Goal: Task Accomplishment & Management: Use online tool/utility

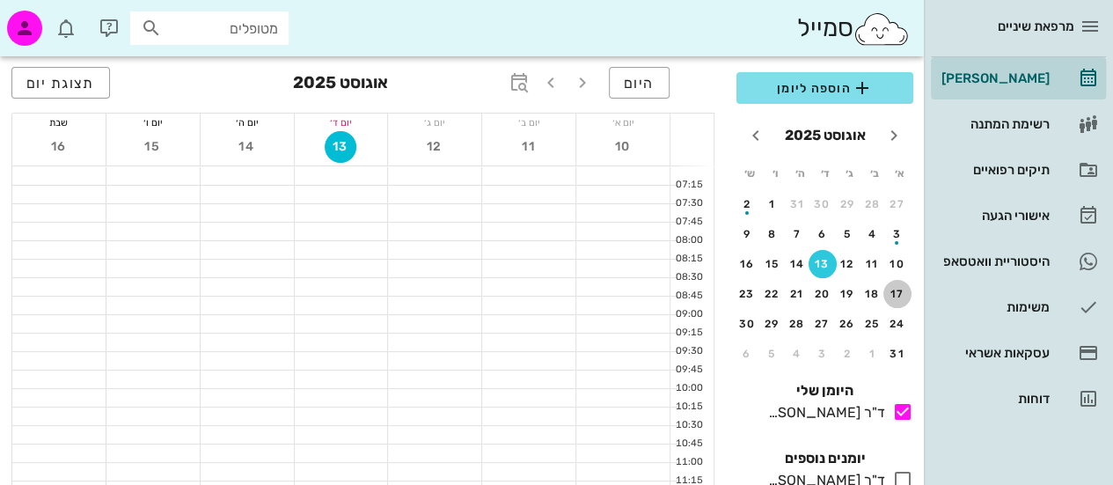
click at [893, 285] on button "17" at bounding box center [898, 294] width 28 height 28
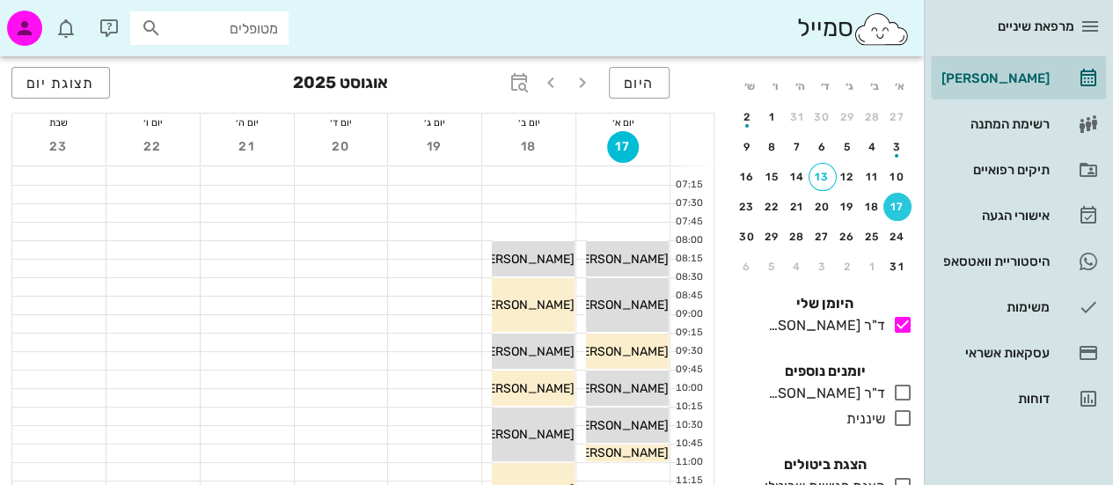
scroll to position [84, 0]
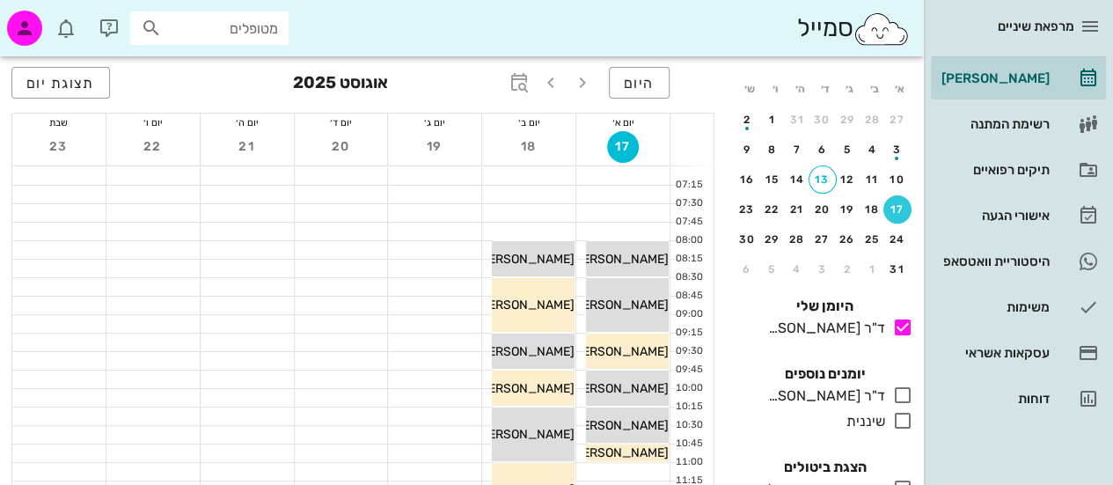
drag, startPoint x: 1, startPoint y: 188, endPoint x: 7, endPoint y: 213, distance: 25.4
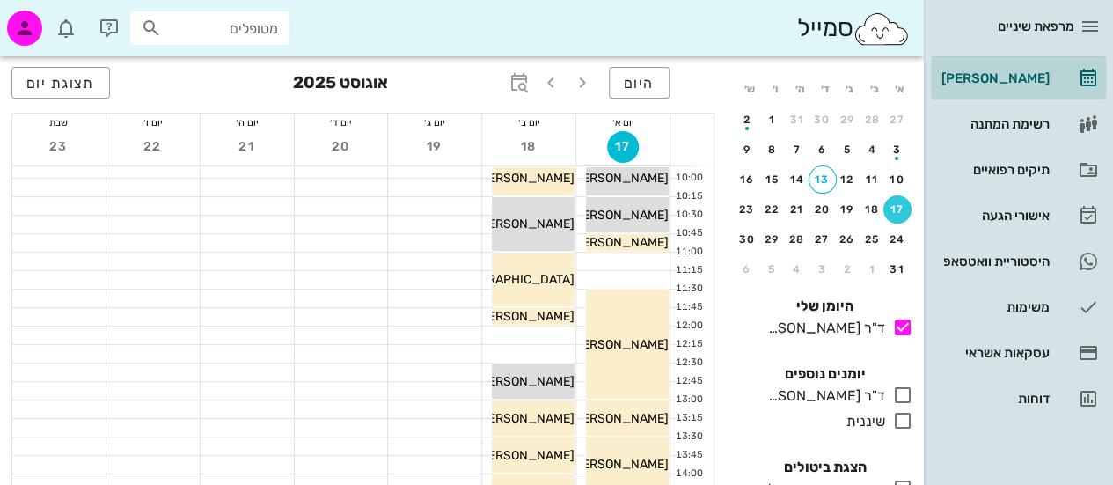
scroll to position [211, 0]
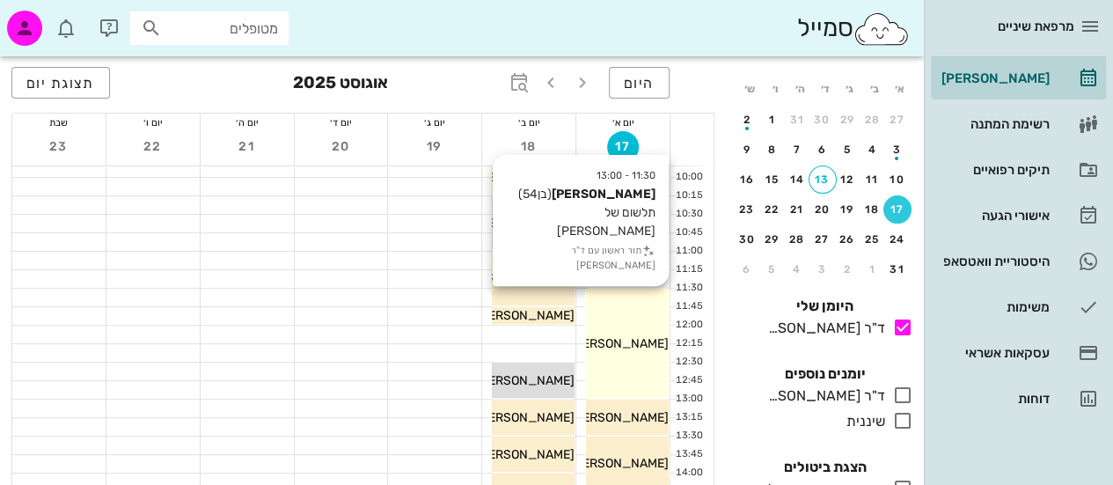
drag, startPoint x: 655, startPoint y: 346, endPoint x: 643, endPoint y: 344, distance: 12.4
click at [643, 344] on span "[PERSON_NAME]" at bounding box center [619, 343] width 99 height 15
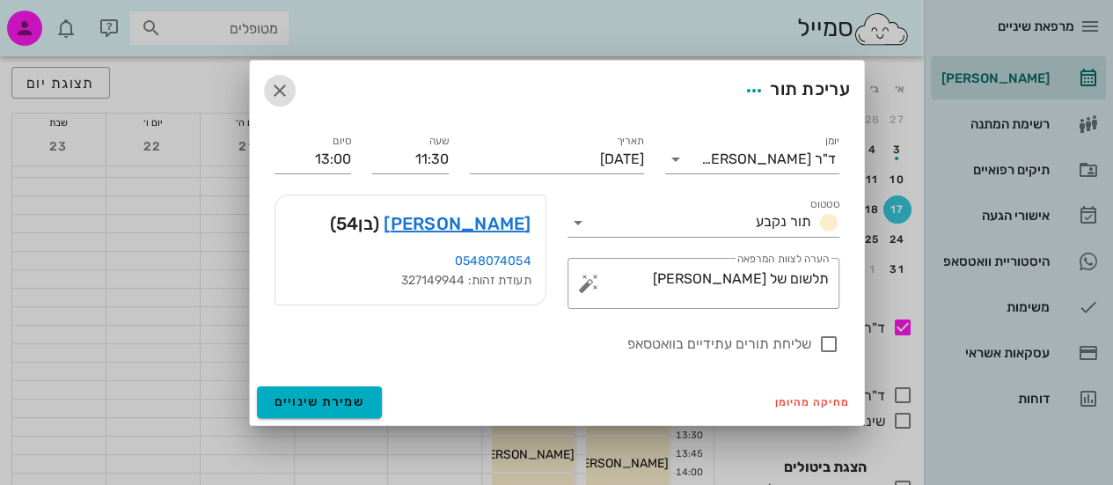
click at [279, 86] on icon "button" at bounding box center [279, 90] width 21 height 21
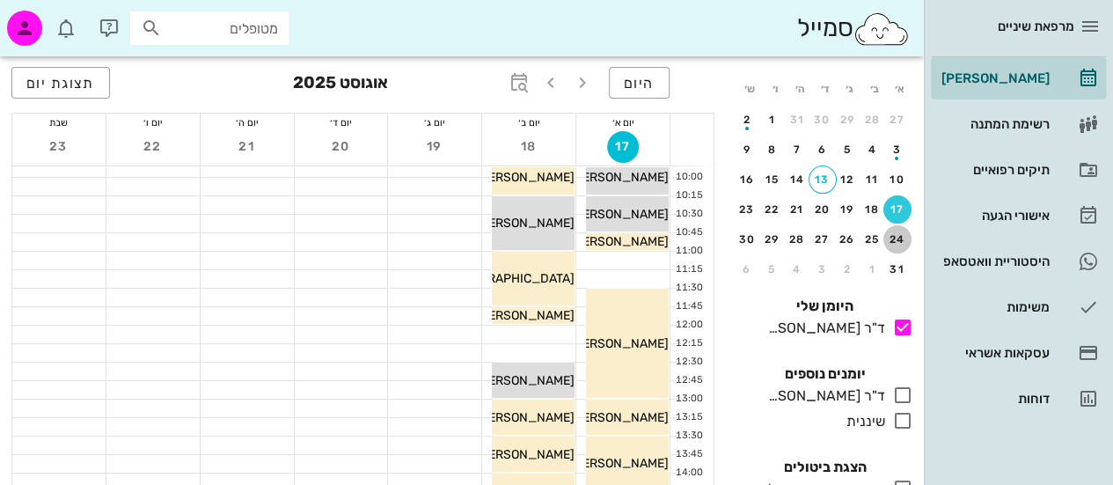
click at [895, 233] on div "24" at bounding box center [898, 239] width 28 height 12
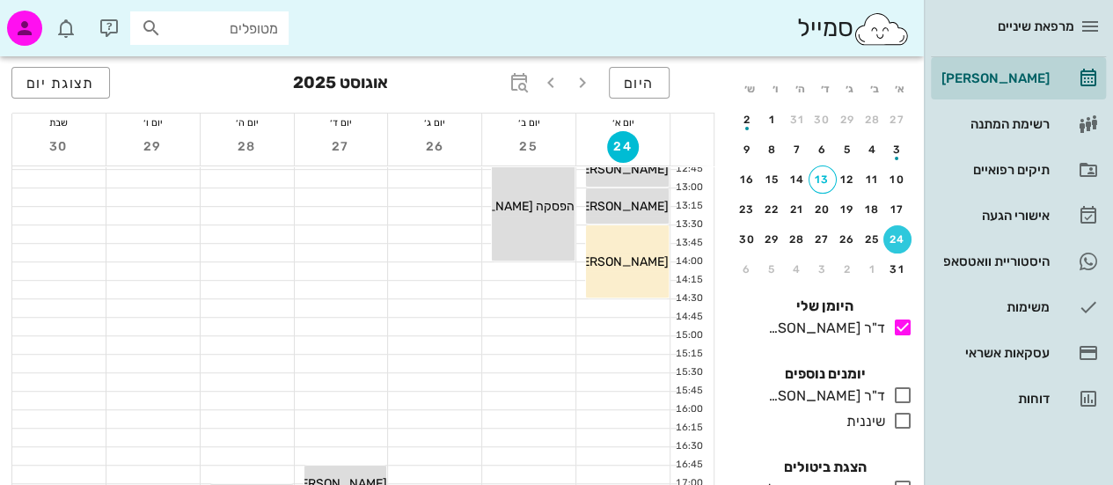
scroll to position [493, 0]
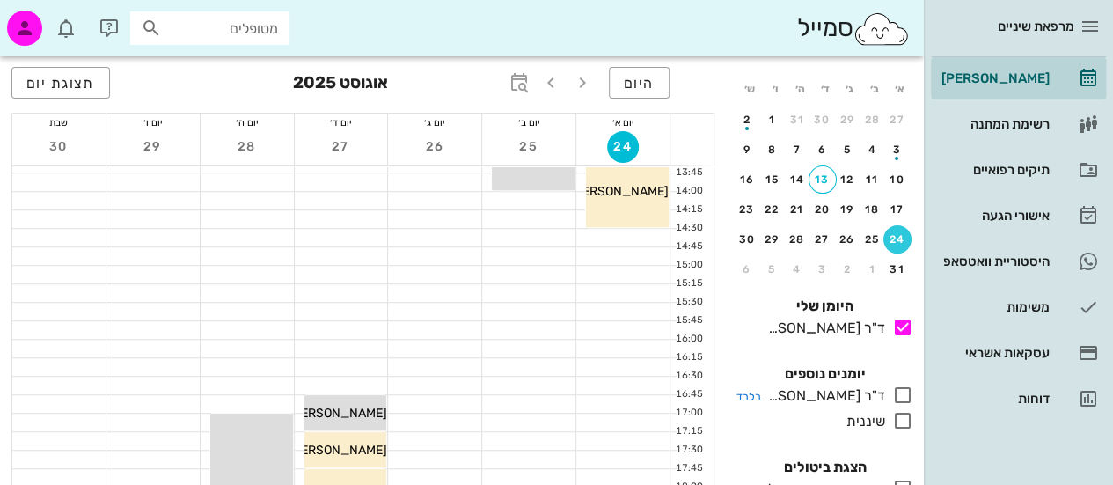
click at [903, 395] on icon at bounding box center [903, 395] width 21 height 21
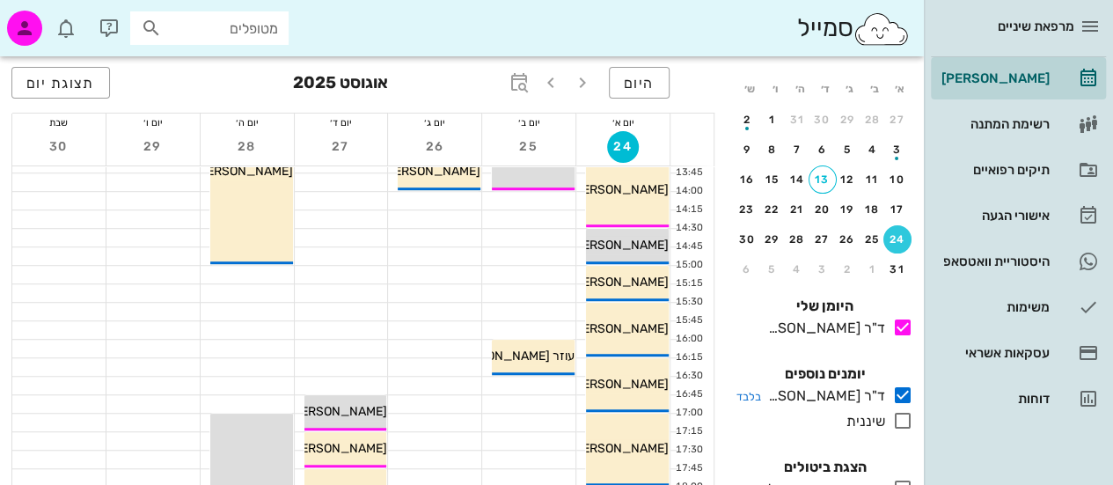
click at [903, 395] on icon at bounding box center [903, 395] width 21 height 21
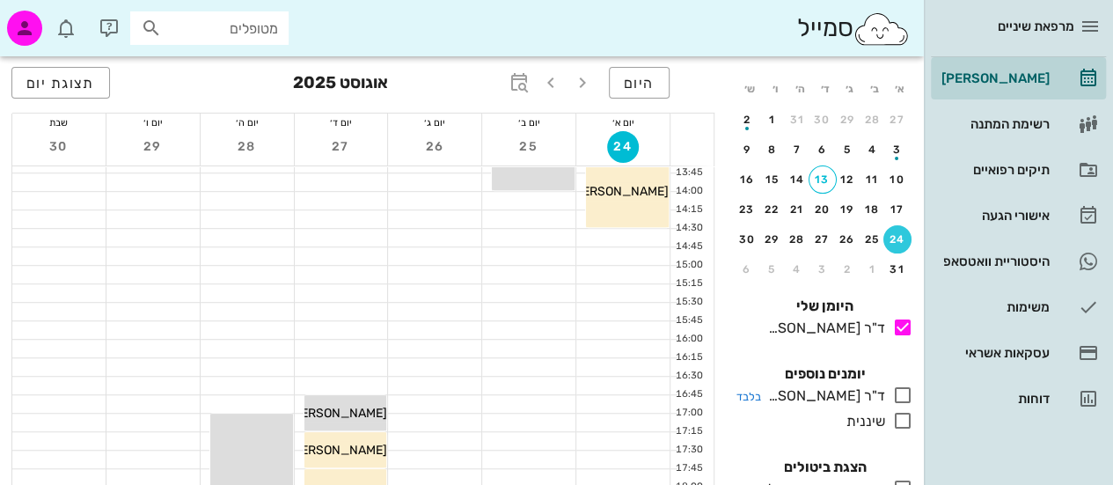
click at [903, 395] on icon at bounding box center [903, 395] width 21 height 21
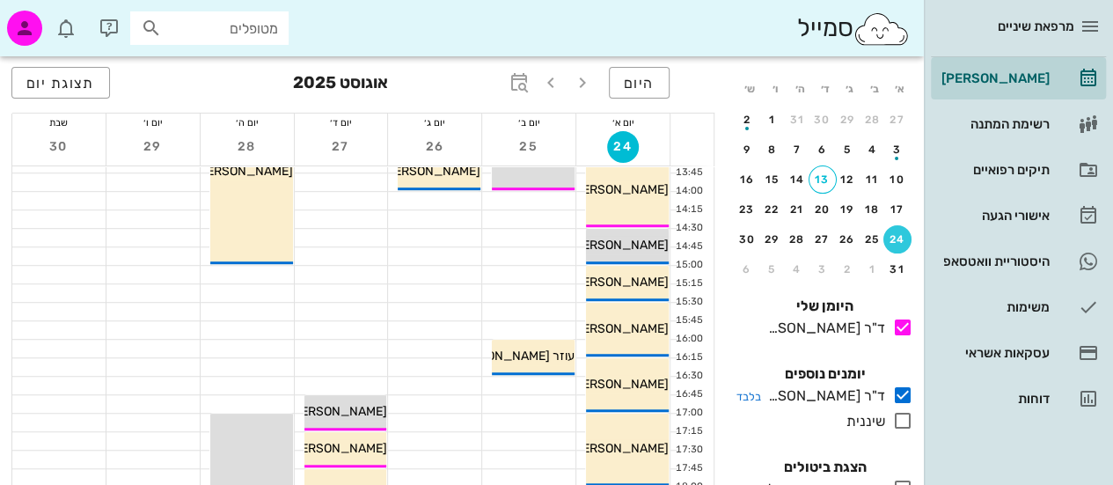
click at [903, 395] on icon at bounding box center [903, 395] width 21 height 21
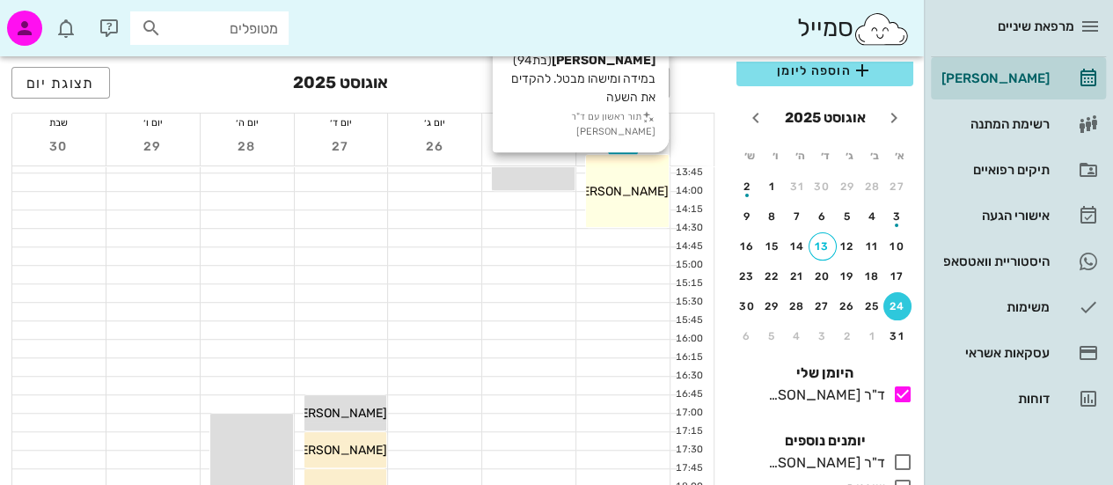
scroll to position [14, 0]
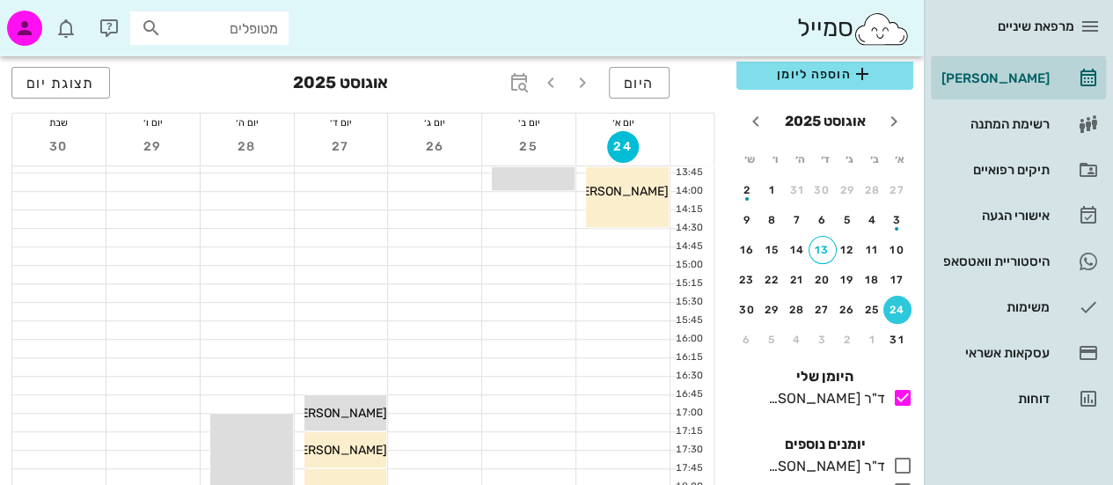
click at [4, 253] on div "היום [DATE] תצוגת יום יום א׳ 24 יום ב׳ 25 יום ג׳ 26 יום ד׳ 27 יום ה׳ 28 יום ו׳ …" at bounding box center [363, 246] width 726 height 1367
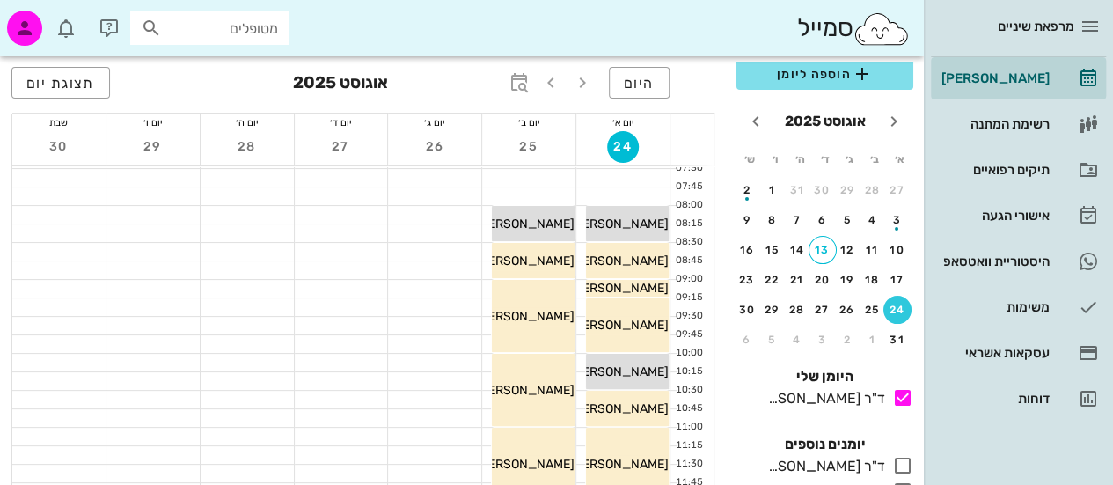
scroll to position [0, 0]
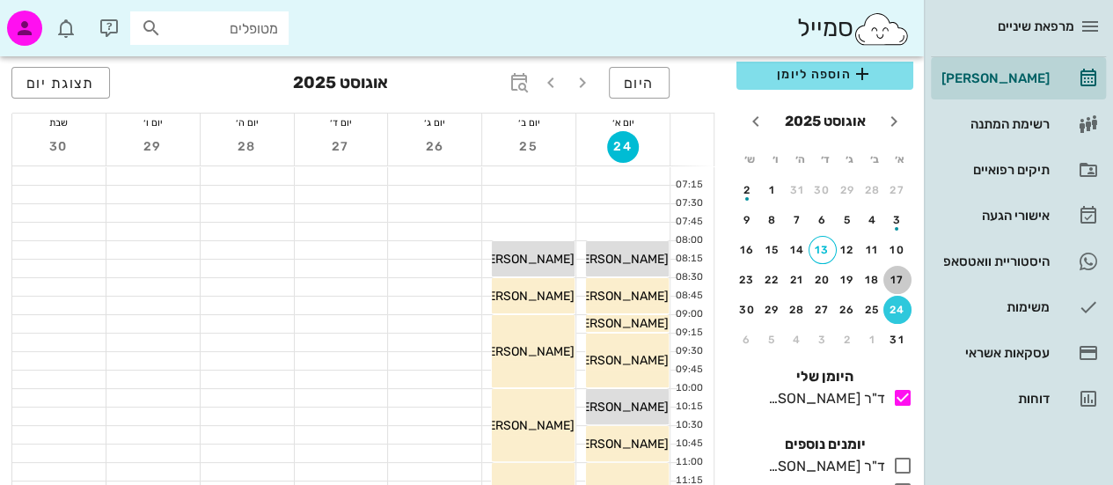
click at [893, 281] on div "17" at bounding box center [898, 280] width 28 height 12
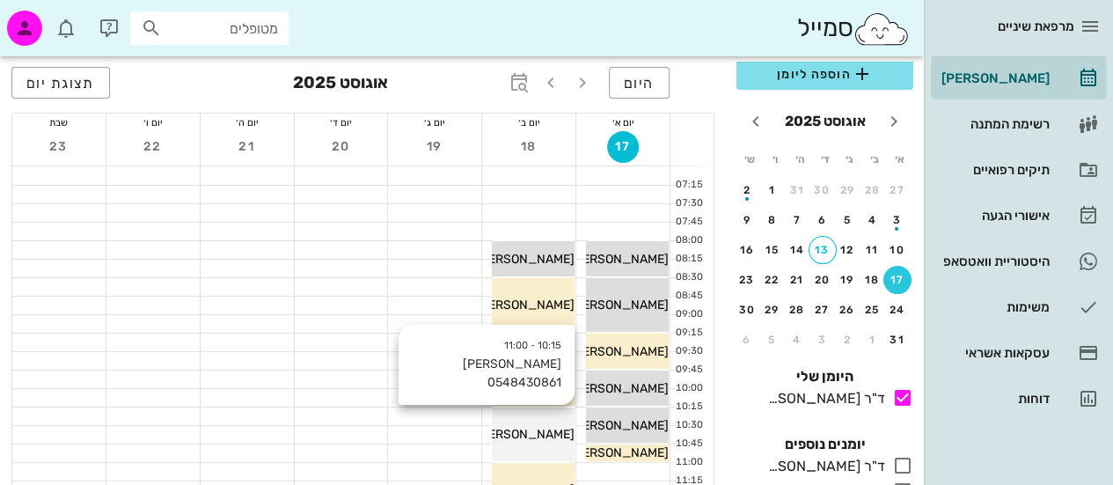
scroll to position [49, 0]
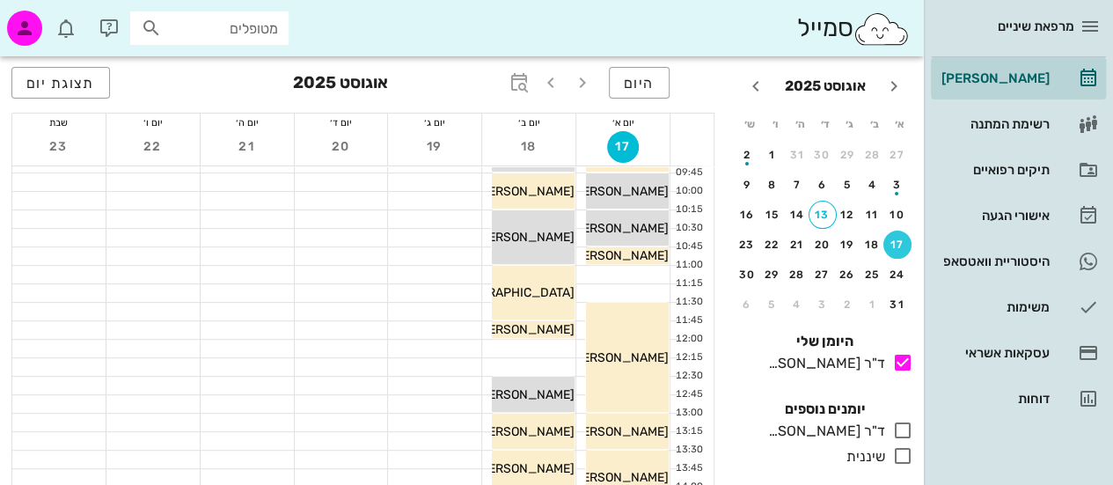
scroll to position [211, 0]
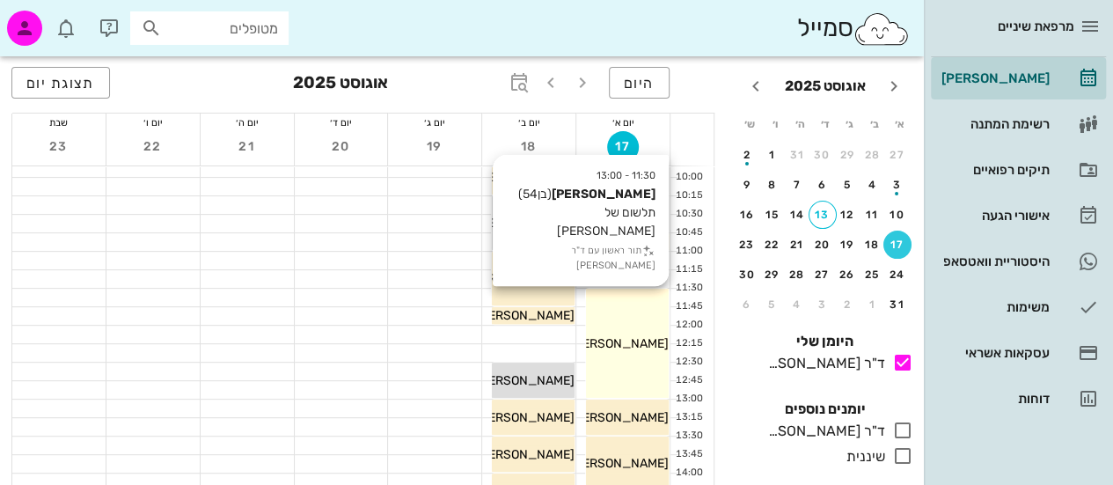
click at [611, 314] on div "11:30 - 13:00 [PERSON_NAME] (בן 54 ) תלשום של [PERSON_NAME] תור ראשון עם ד"ר [P…" at bounding box center [627, 343] width 83 height 109
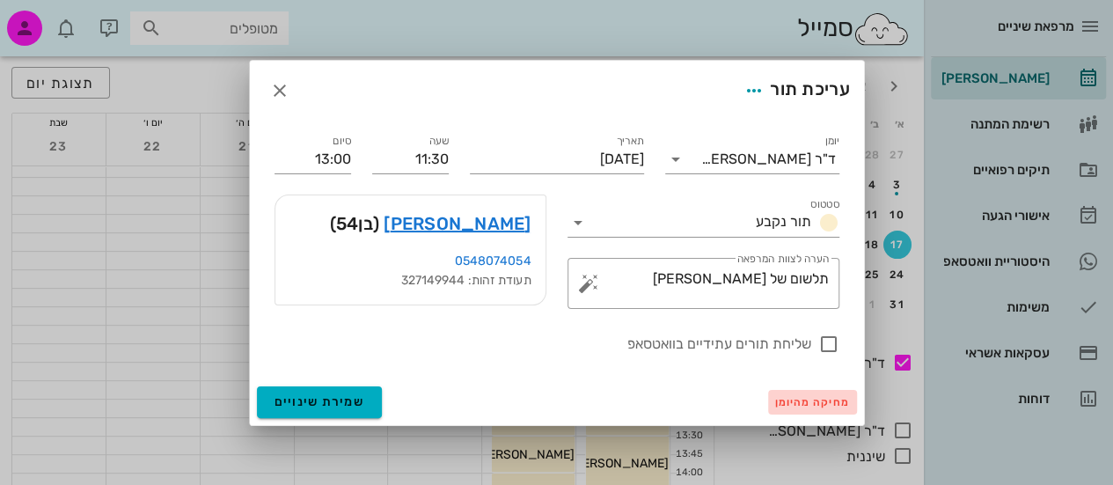
click at [818, 394] on button "מחיקה מהיומן" at bounding box center [812, 402] width 89 height 25
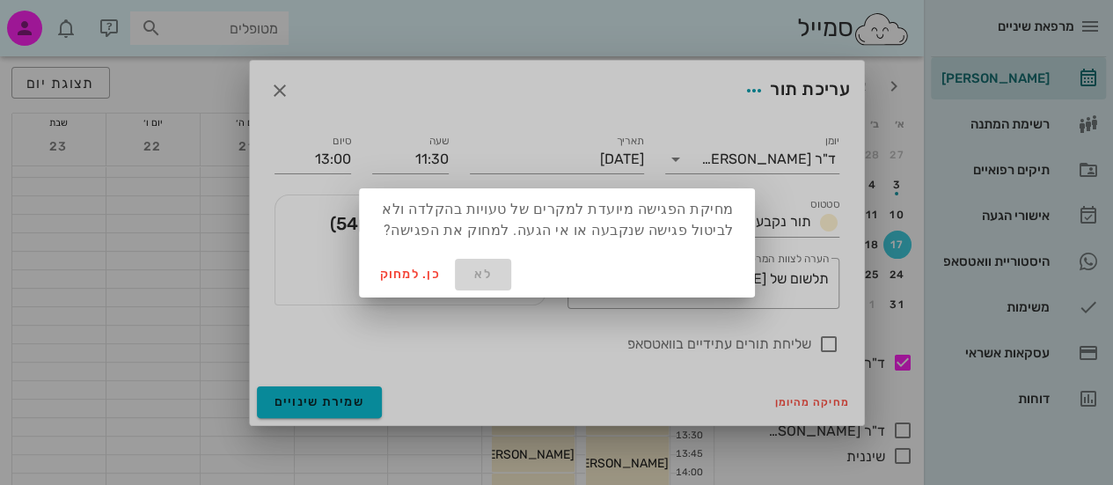
click at [482, 281] on span "לא" at bounding box center [483, 274] width 42 height 15
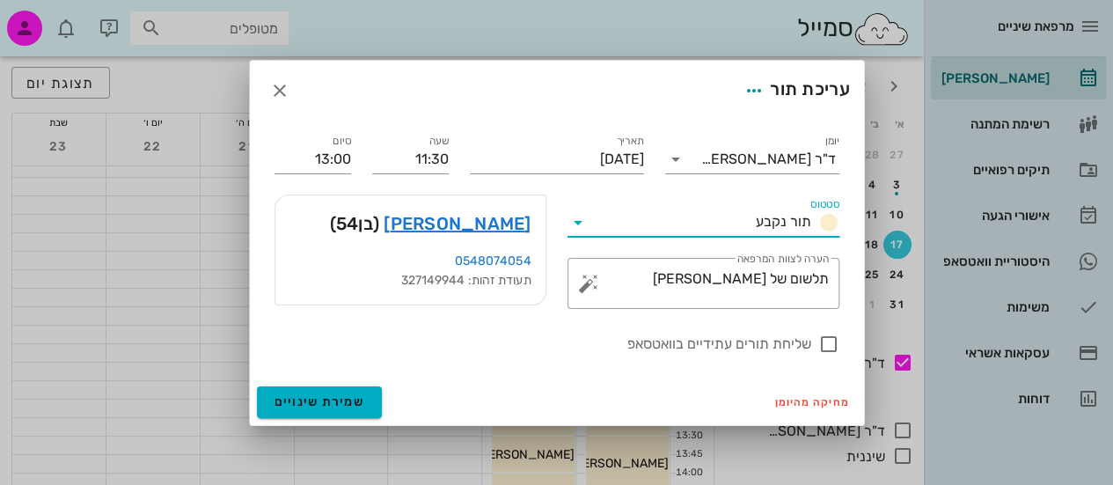
click at [651, 216] on input "סטטוס" at bounding box center [670, 223] width 157 height 28
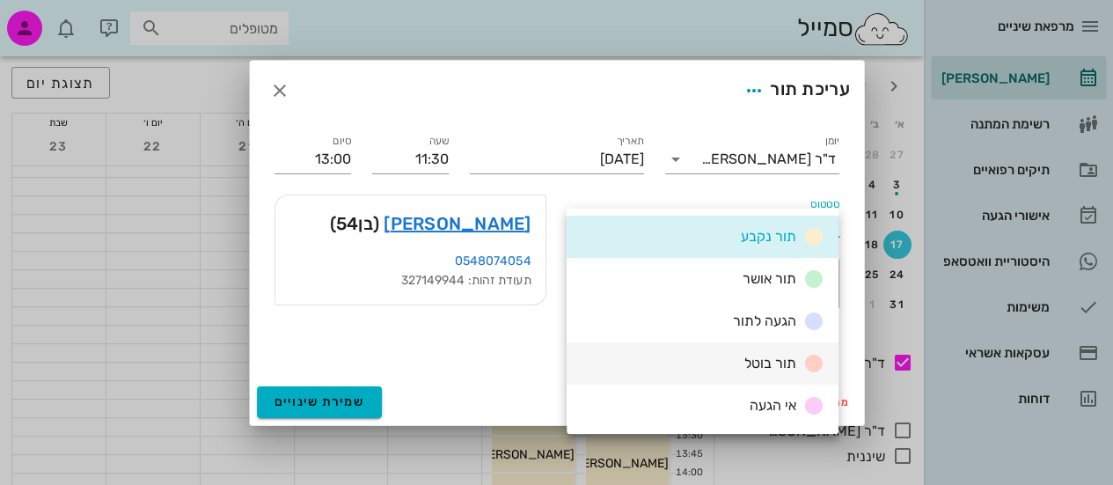
click at [767, 360] on span "תור בוטל" at bounding box center [771, 363] width 52 height 17
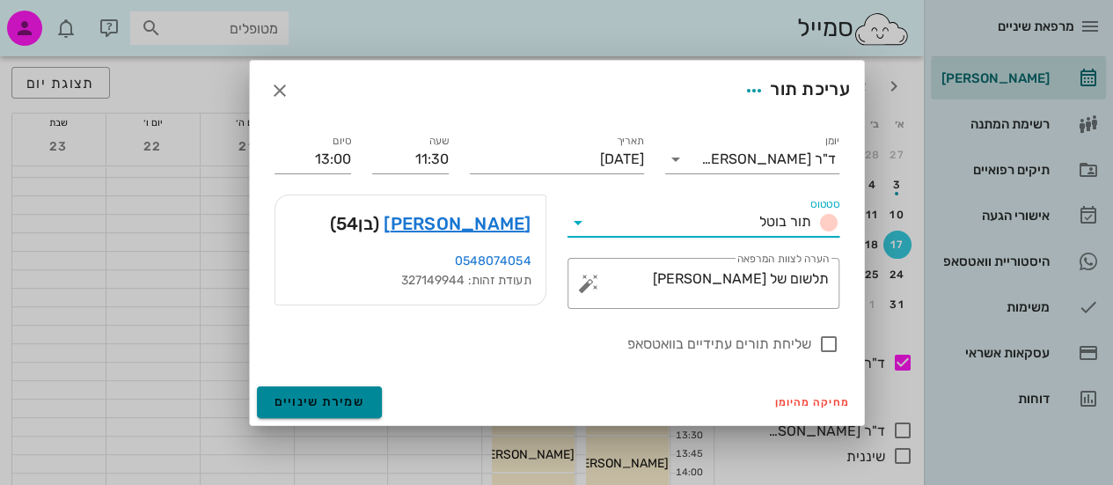
click at [310, 396] on span "שמירת שינויים" at bounding box center [320, 401] width 91 height 15
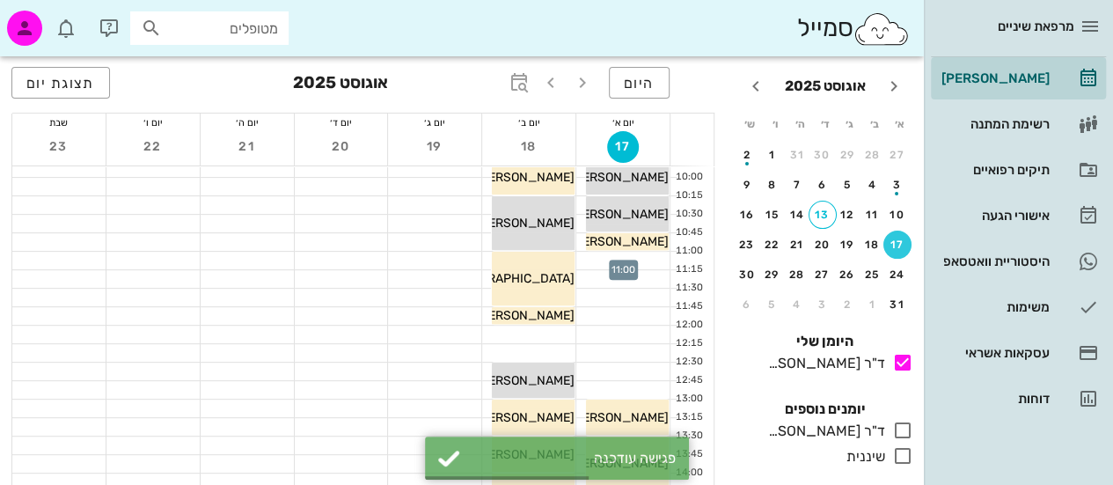
click at [639, 255] on div at bounding box center [623, 261] width 93 height 18
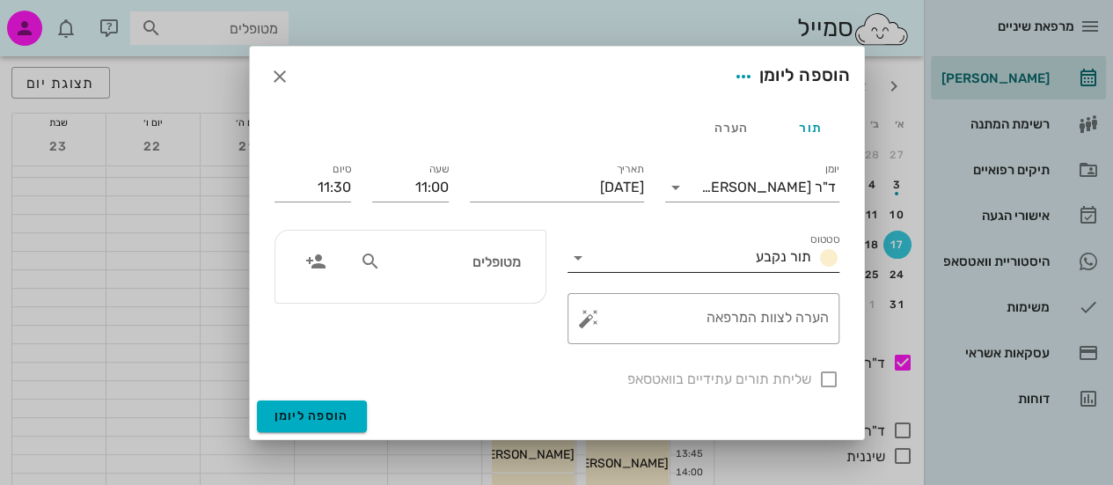
click at [602, 264] on input "סטטוס" at bounding box center [670, 258] width 157 height 28
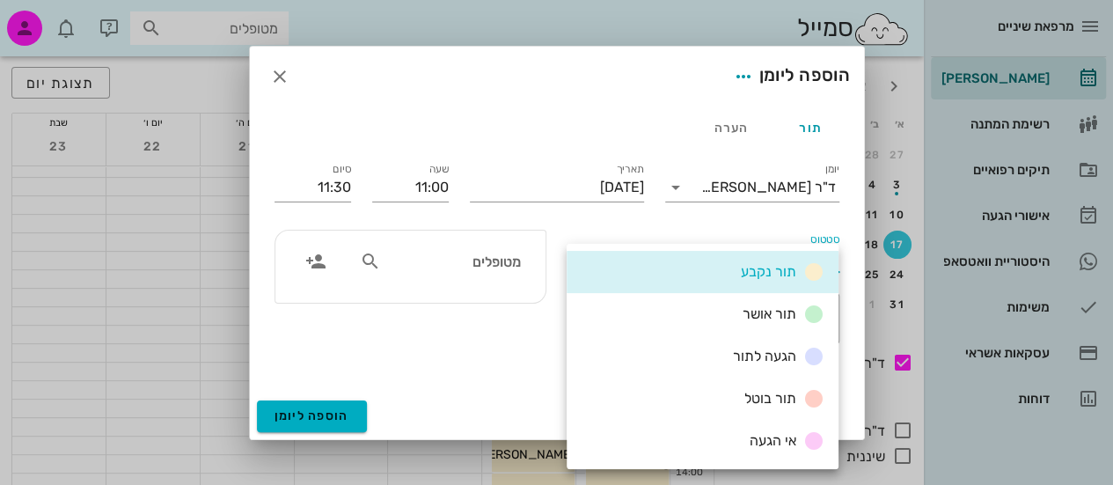
click at [484, 360] on div "שליחת תורים עתידיים בוואטסאפ" at bounding box center [557, 378] width 586 height 46
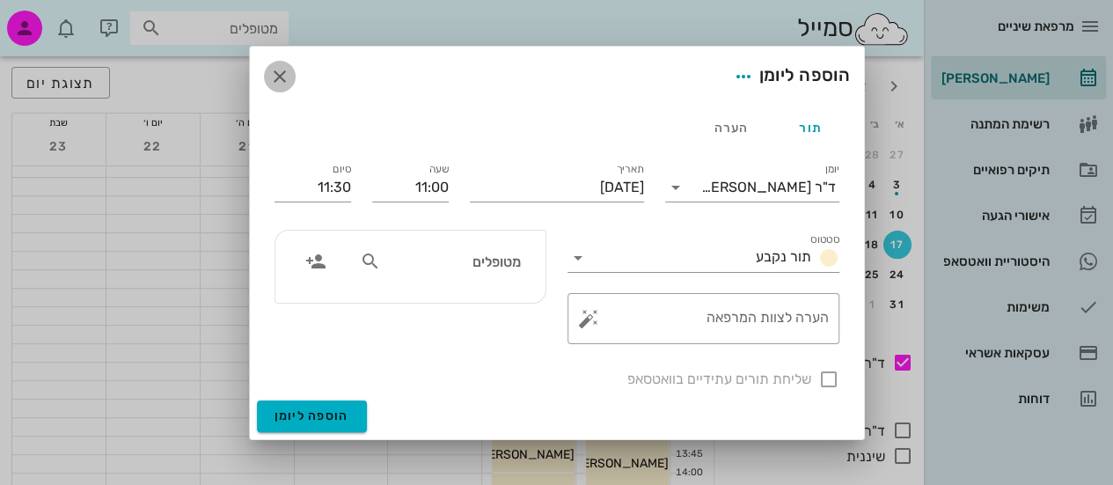
click at [283, 71] on icon "button" at bounding box center [279, 76] width 21 height 21
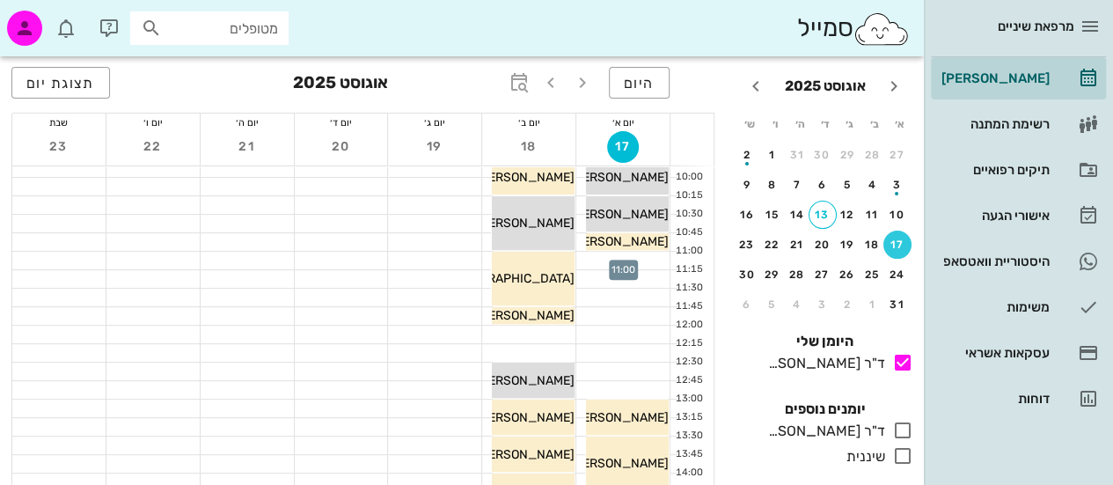
click at [641, 259] on div at bounding box center [623, 261] width 93 height 18
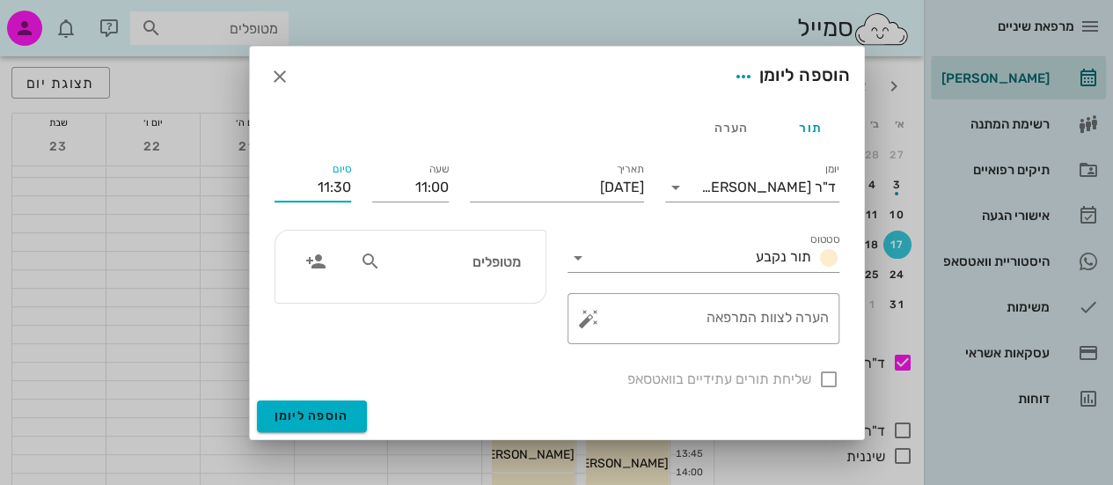
click at [342, 187] on input "11:30" at bounding box center [313, 187] width 77 height 28
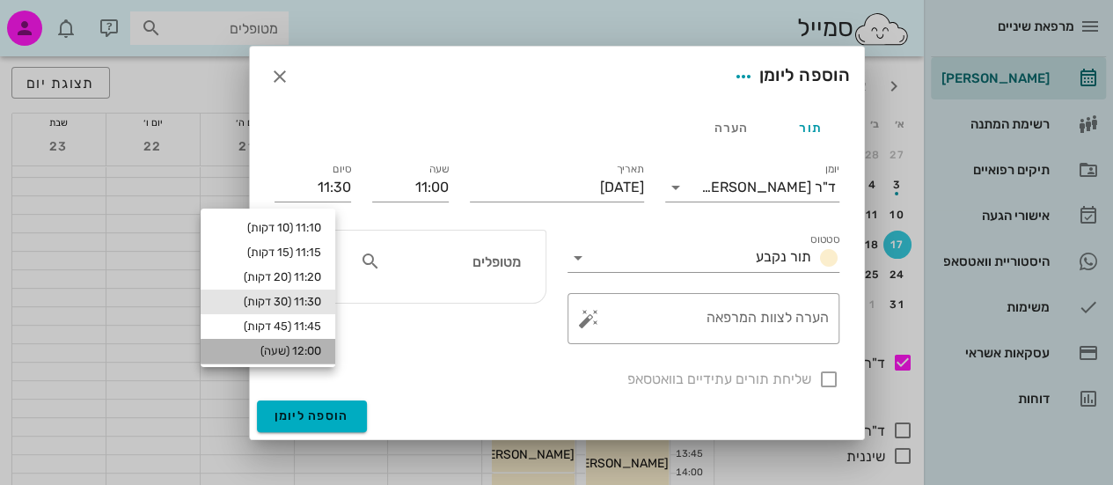
click at [312, 346] on div "12:00 (שעה)" at bounding box center [268, 351] width 107 height 14
type input "12:00"
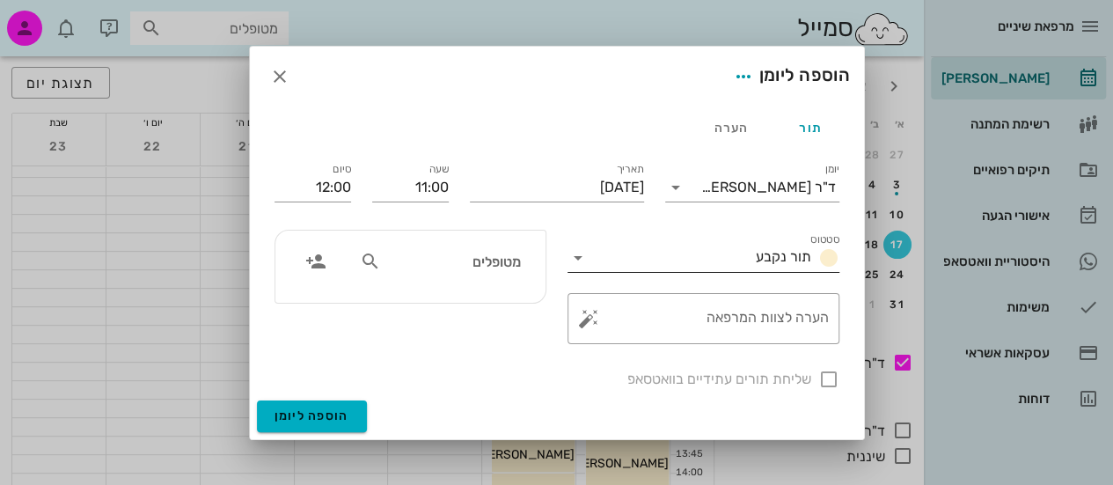
click at [736, 265] on input "סטטוס" at bounding box center [670, 258] width 157 height 28
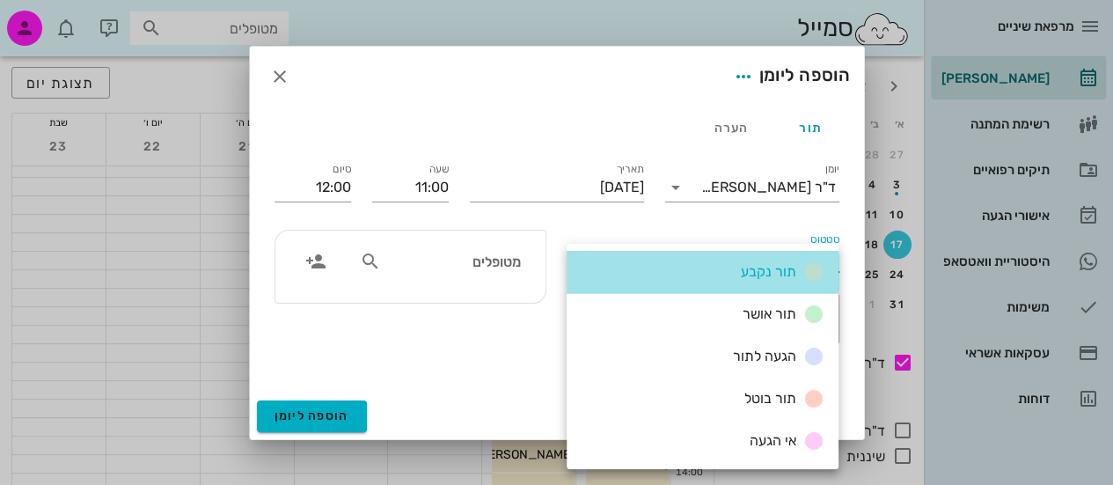
click at [630, 276] on div "תור נקבע" at bounding box center [703, 272] width 272 height 42
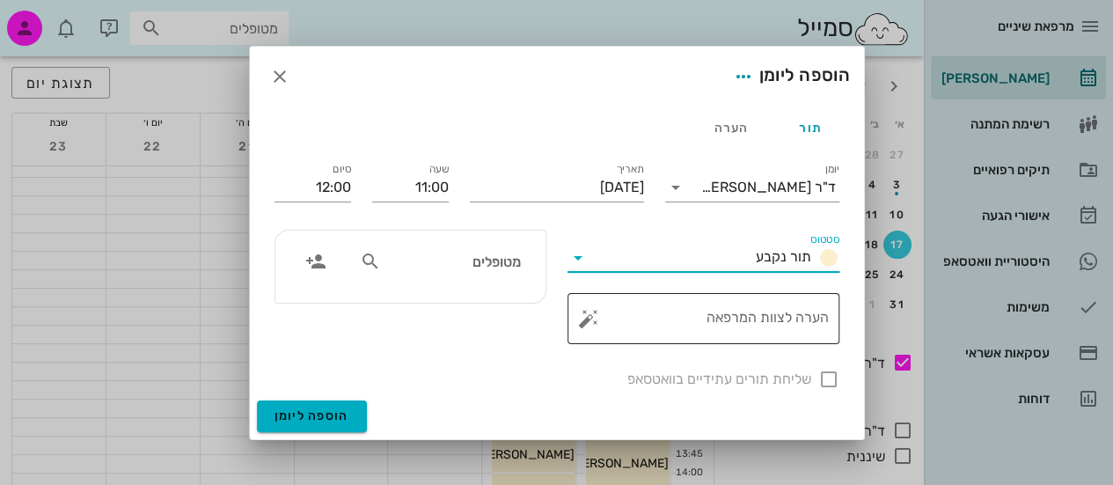
click at [654, 320] on textarea "הערה לצוות המרפאה" at bounding box center [710, 323] width 237 height 42
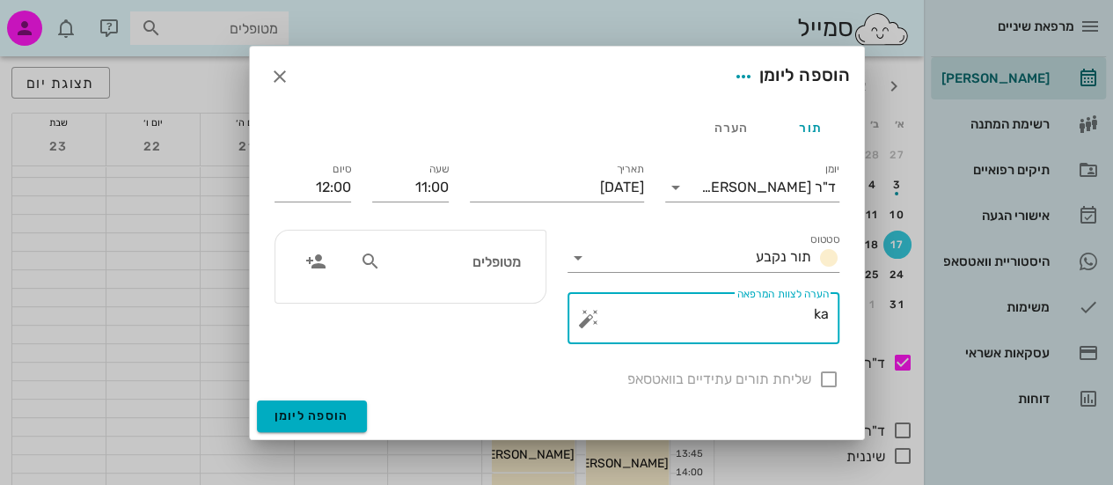
type textarea "k"
type textarea "לשמור תור לאלעד [PERSON_NAME]"
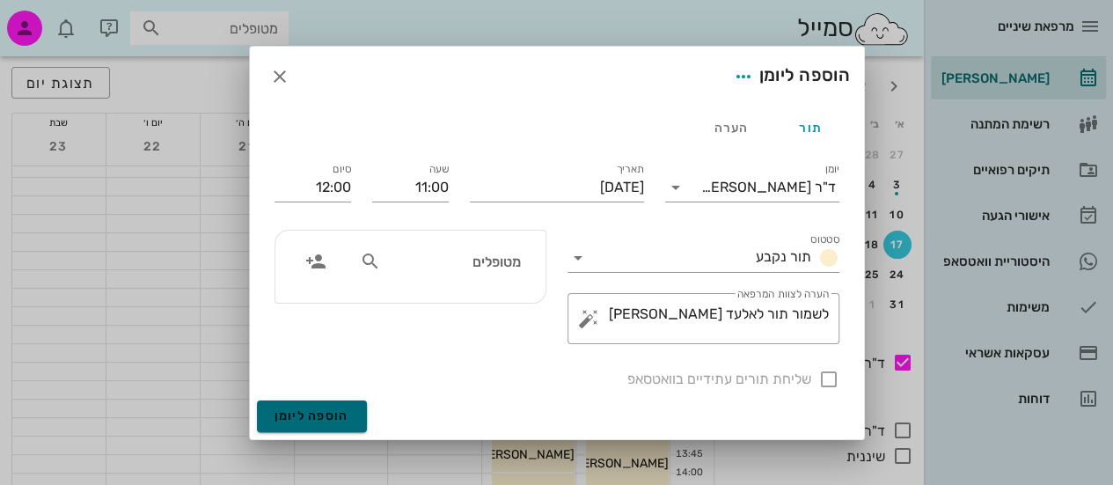
click at [350, 414] on button "הוספה ליומן" at bounding box center [312, 416] width 110 height 32
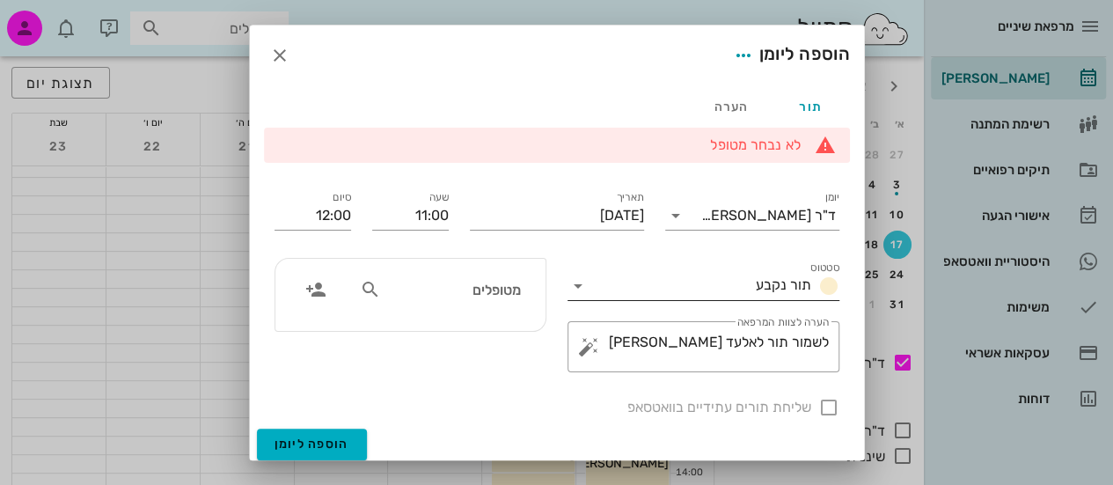
click at [639, 295] on input "סטטוס" at bounding box center [670, 286] width 157 height 28
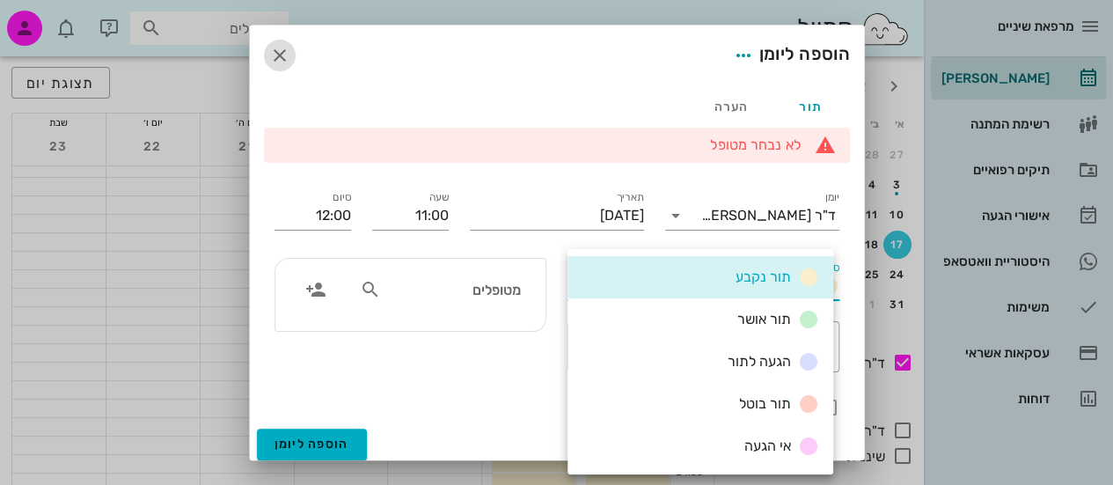
click at [283, 52] on icon "button" at bounding box center [279, 55] width 21 height 21
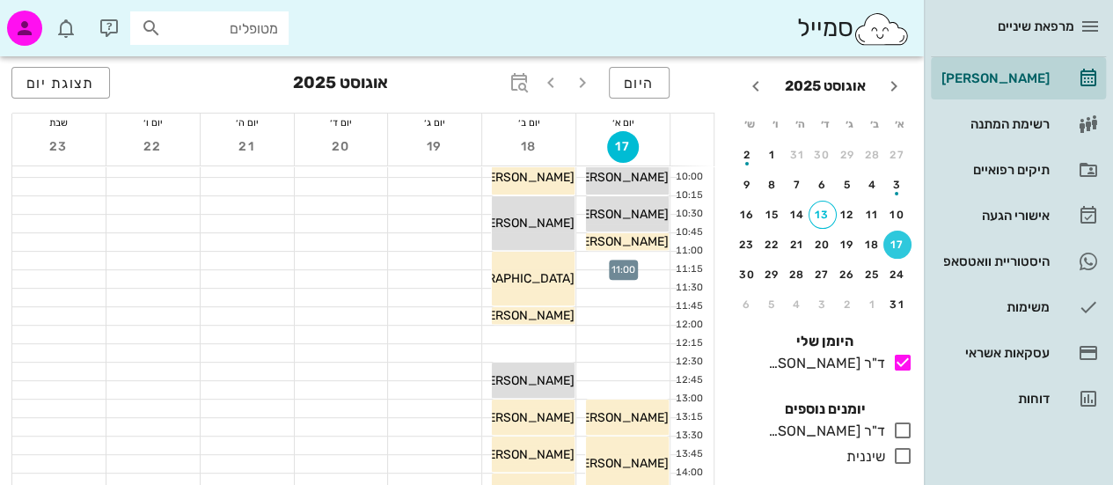
click at [613, 253] on div at bounding box center [623, 261] width 93 height 18
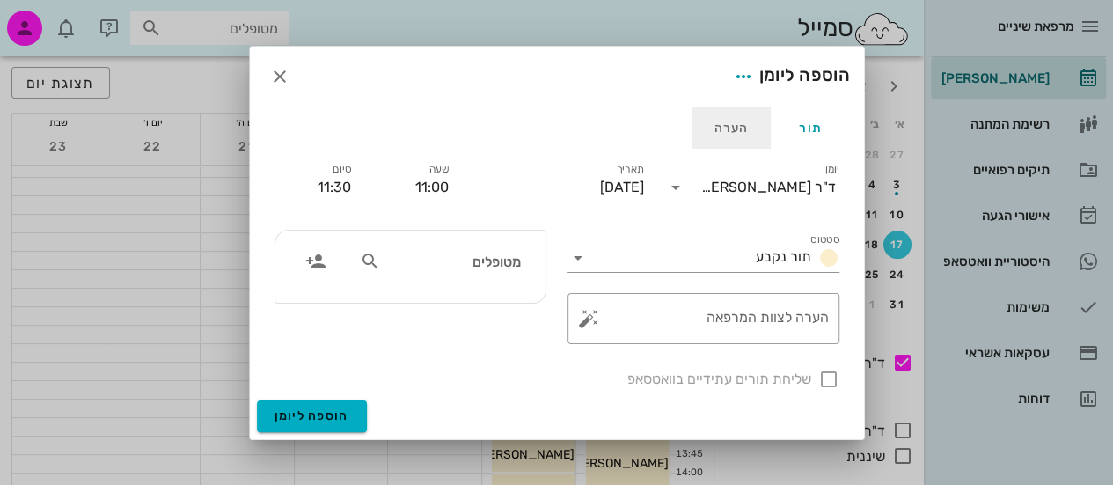
click at [714, 138] on div "הערה" at bounding box center [731, 128] width 79 height 42
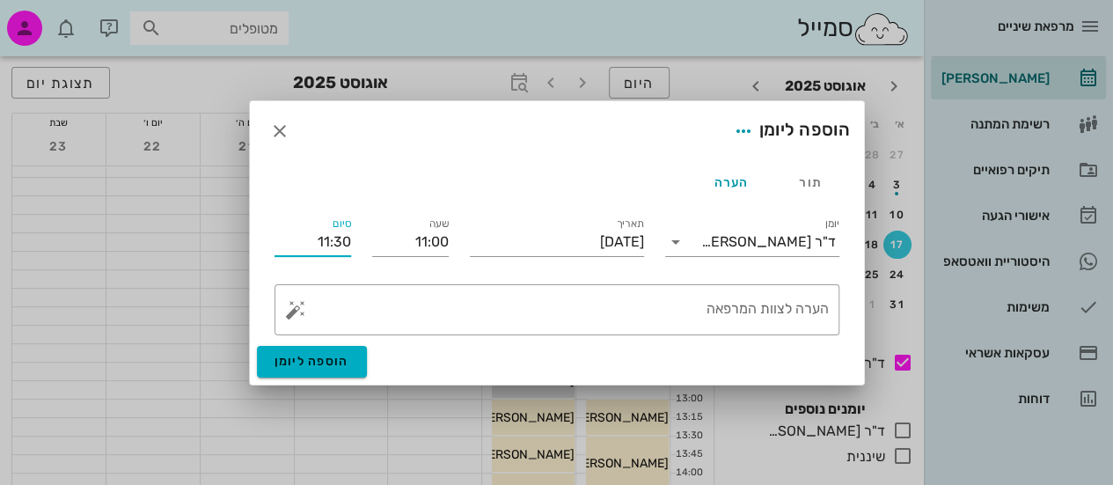
click at [329, 254] on input "11:30" at bounding box center [313, 242] width 77 height 28
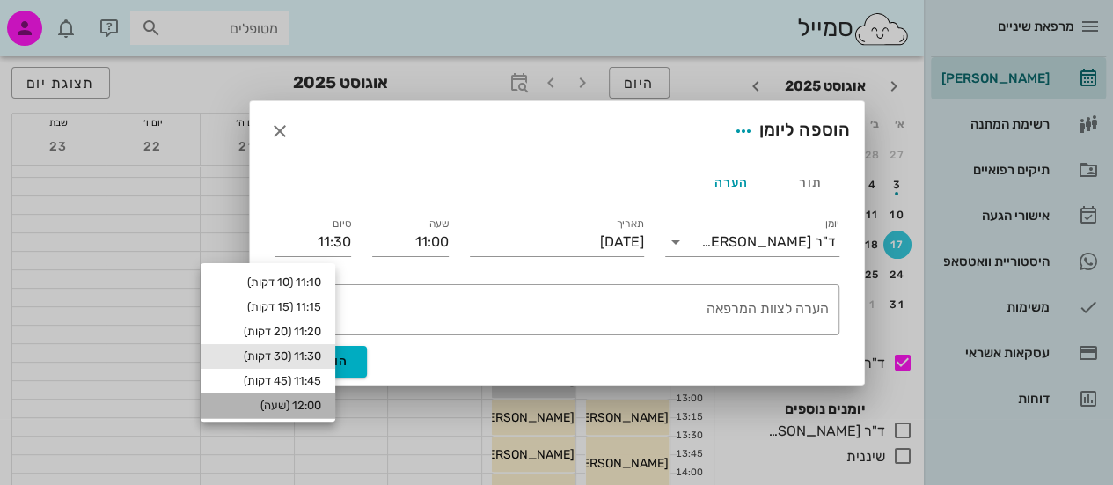
click at [302, 407] on div "12:00 (שעה)" at bounding box center [268, 406] width 107 height 14
type input "12:00"
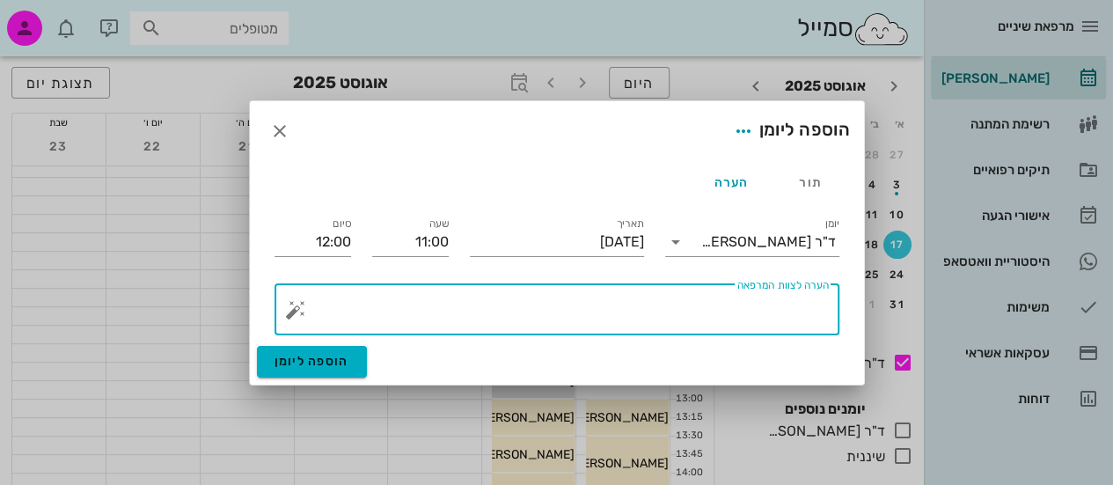
click at [618, 311] on textarea "הערה לצוות המרפאה" at bounding box center [564, 314] width 530 height 42
type textarea "לשמור תור ולהציע לאלעד [PERSON_NAME]"
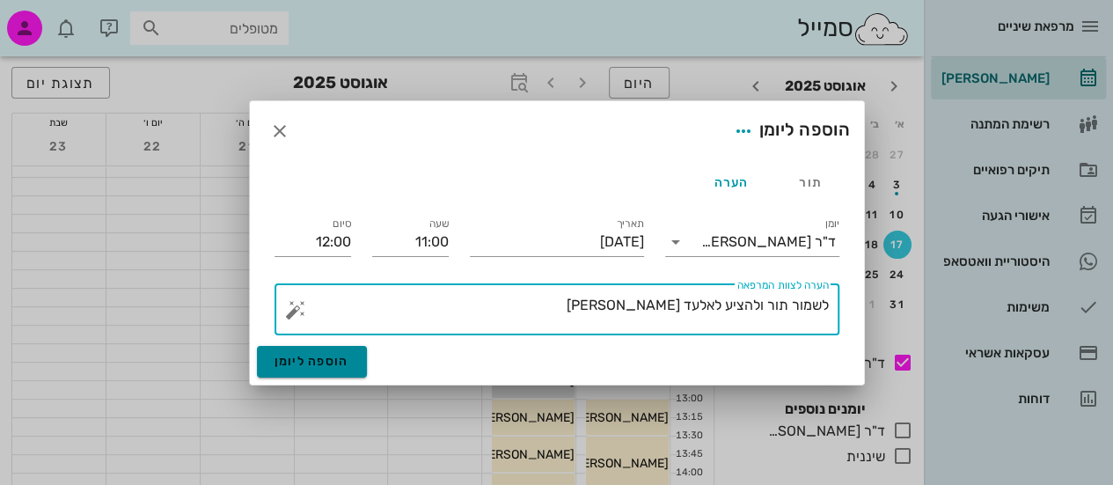
click at [305, 364] on span "הוספה ליומן" at bounding box center [312, 361] width 75 height 15
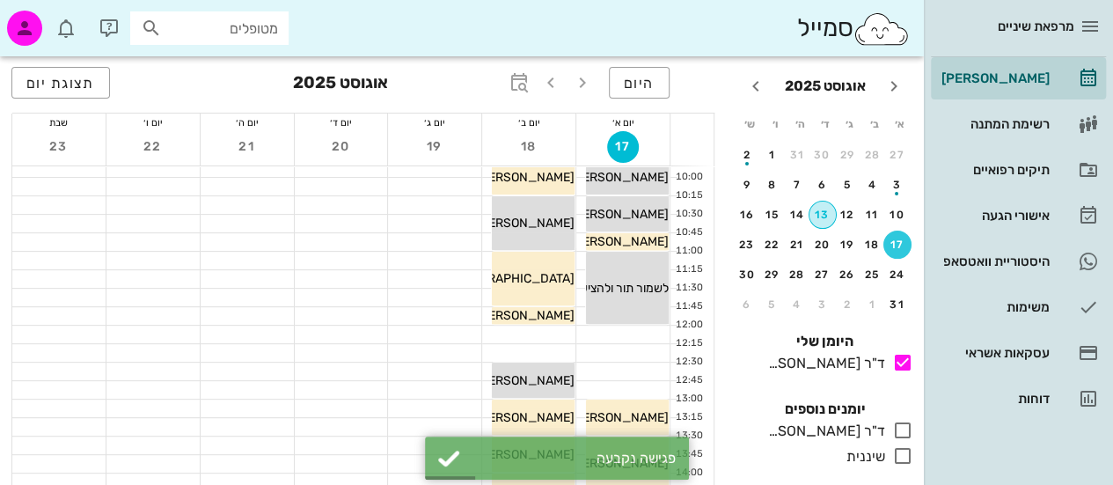
click at [821, 214] on div "13" at bounding box center [823, 215] width 26 height 12
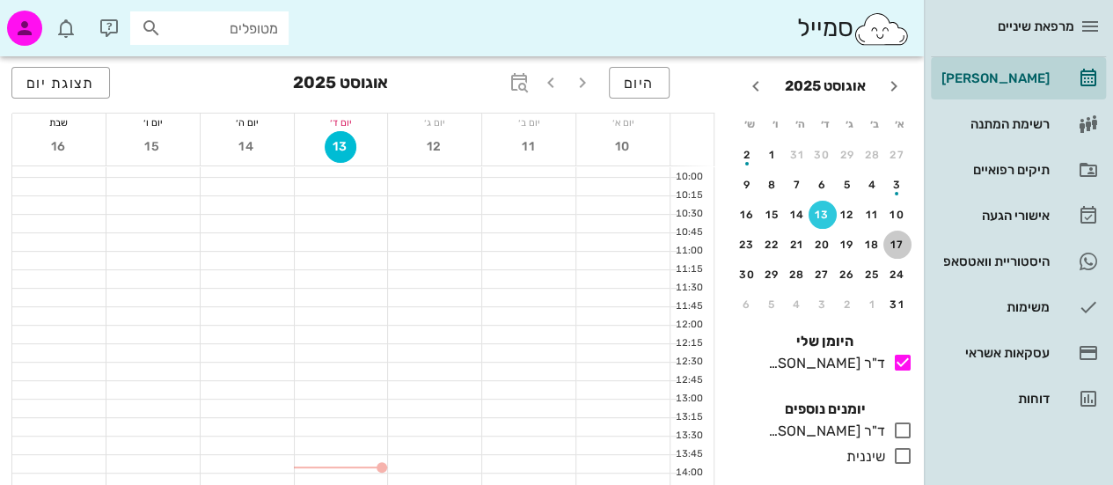
click at [891, 246] on div "17" at bounding box center [898, 245] width 28 height 12
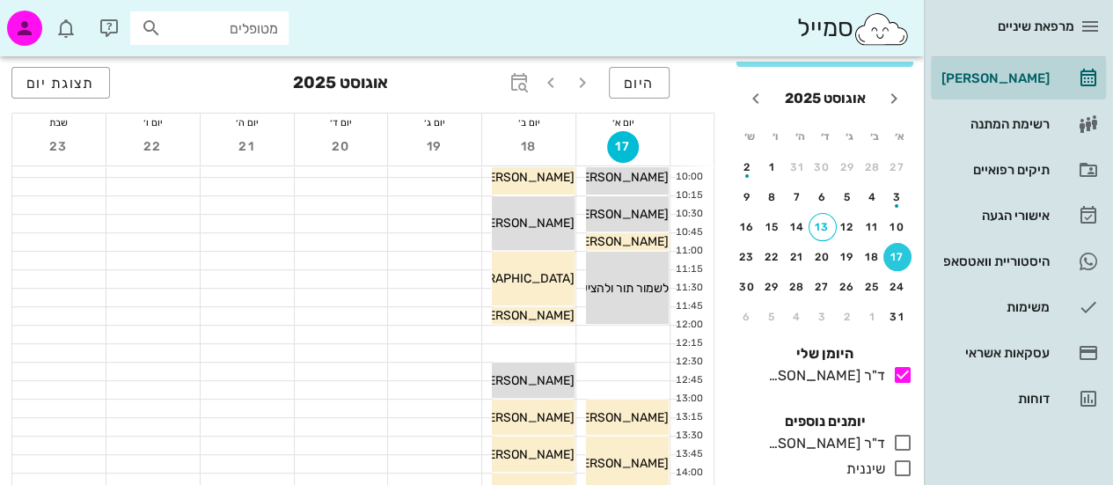
scroll to position [26, 0]
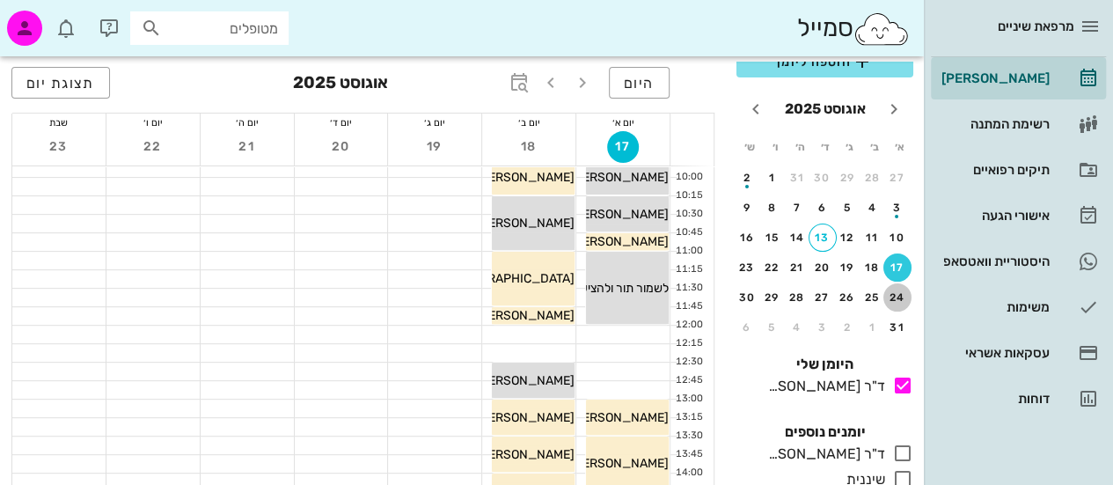
click at [899, 293] on div "24" at bounding box center [898, 297] width 28 height 12
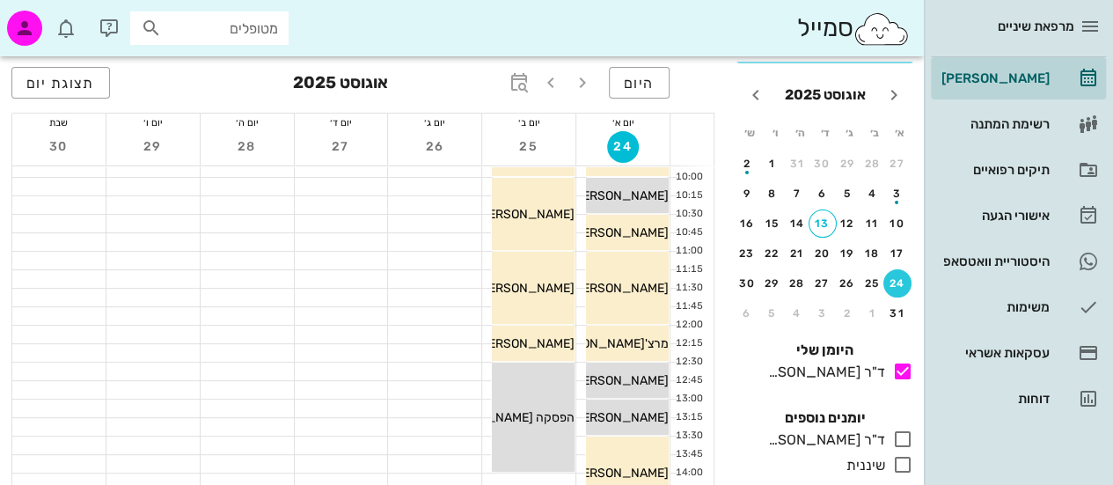
scroll to position [39, 0]
drag, startPoint x: 4, startPoint y: 158, endPoint x: 5, endPoint y: 179, distance: 21.1
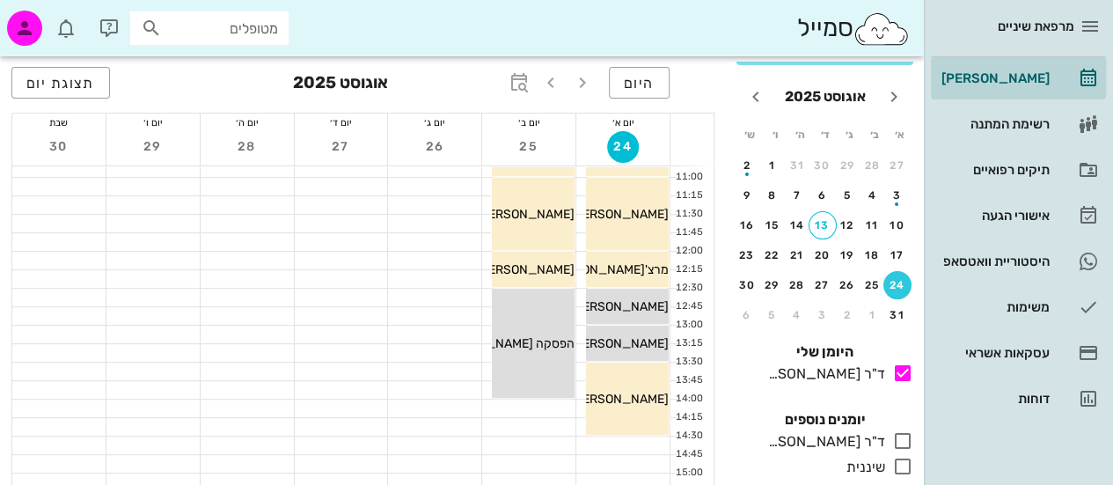
scroll to position [317, 0]
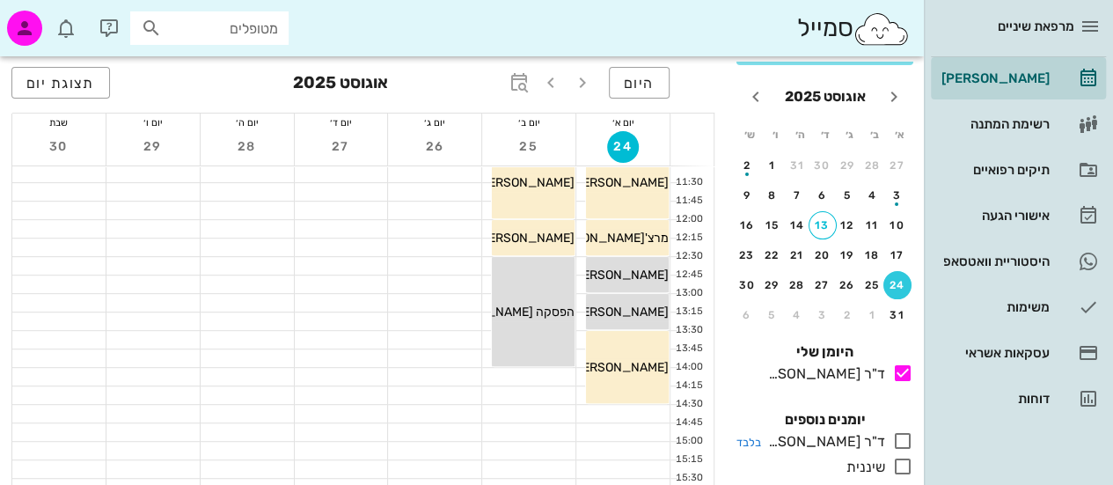
click at [907, 440] on icon at bounding box center [903, 440] width 21 height 21
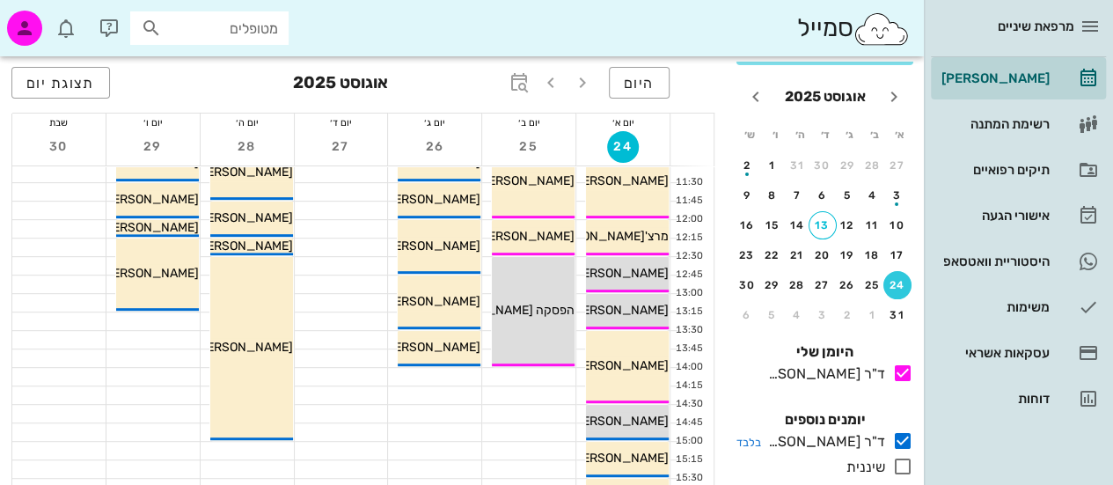
click at [907, 440] on icon at bounding box center [903, 440] width 21 height 21
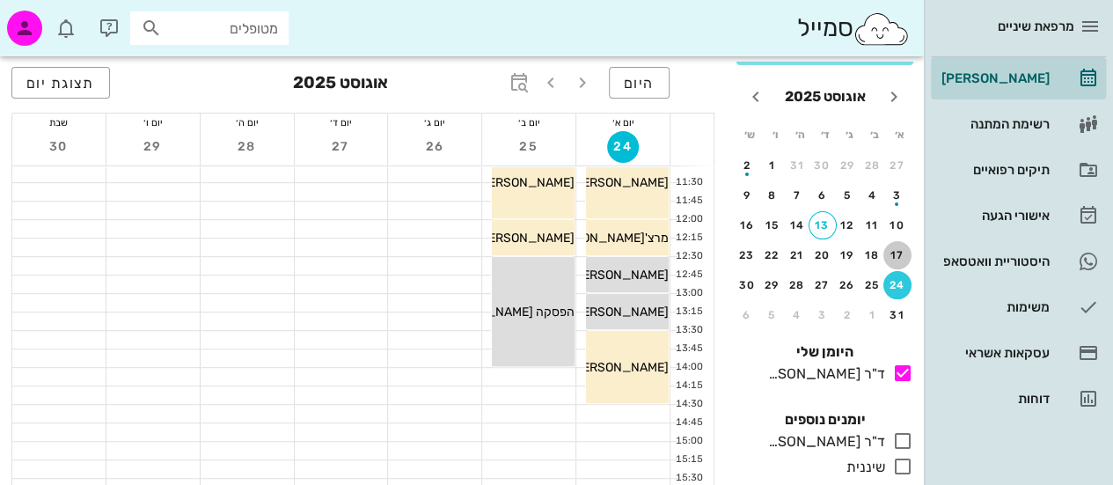
click at [911, 253] on div "17" at bounding box center [898, 255] width 28 height 12
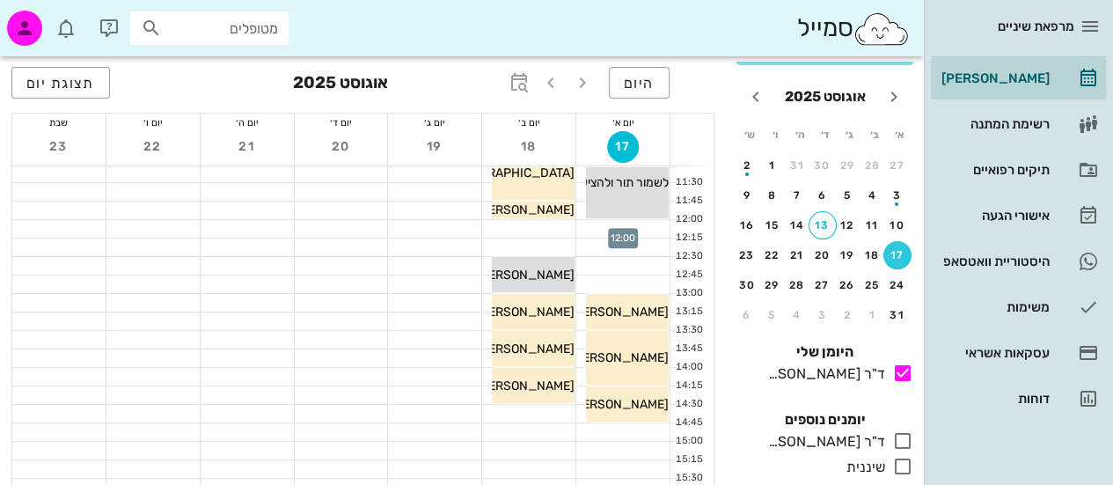
scroll to position [40, 0]
click at [645, 224] on div at bounding box center [623, 229] width 93 height 18
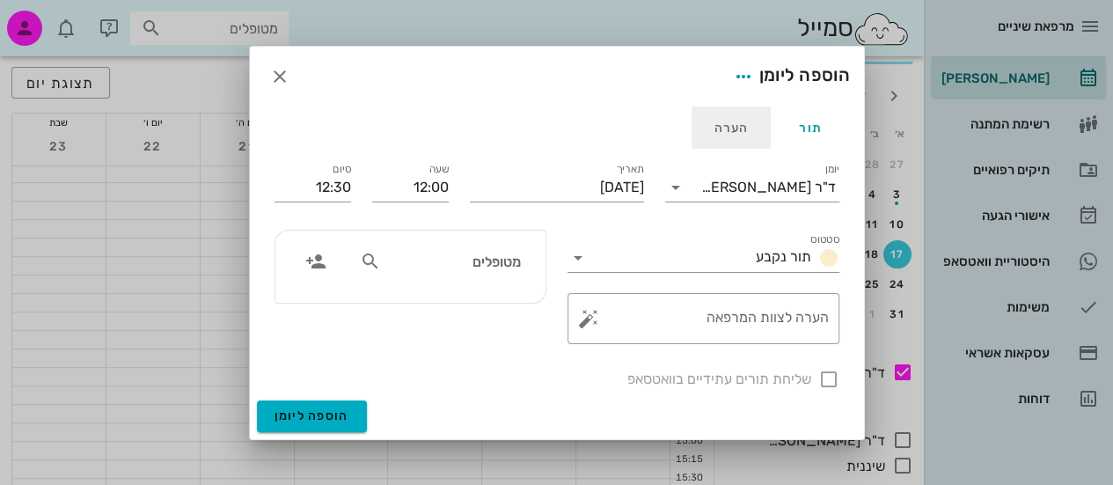
click at [722, 143] on div "הערה" at bounding box center [731, 128] width 79 height 42
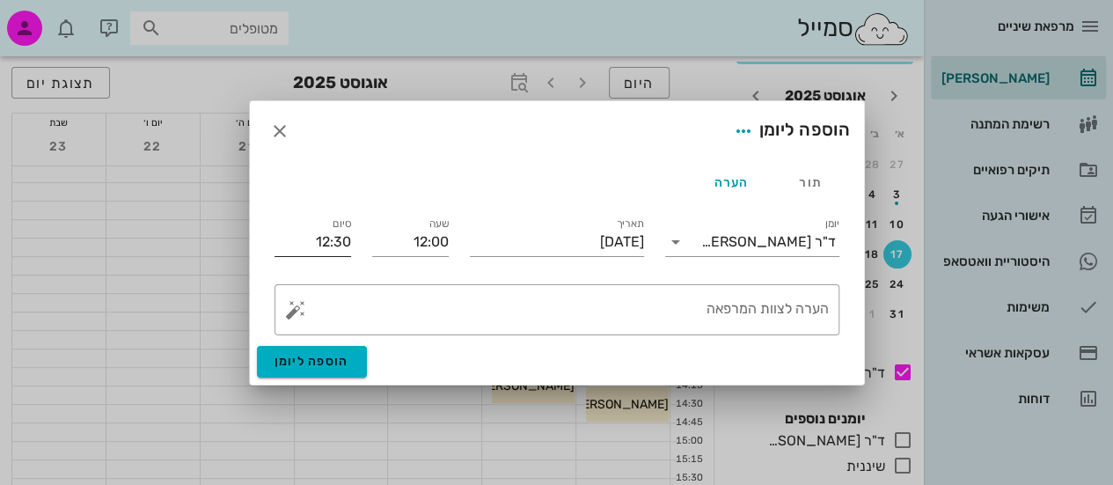
click at [324, 240] on input "12:30" at bounding box center [313, 242] width 77 height 28
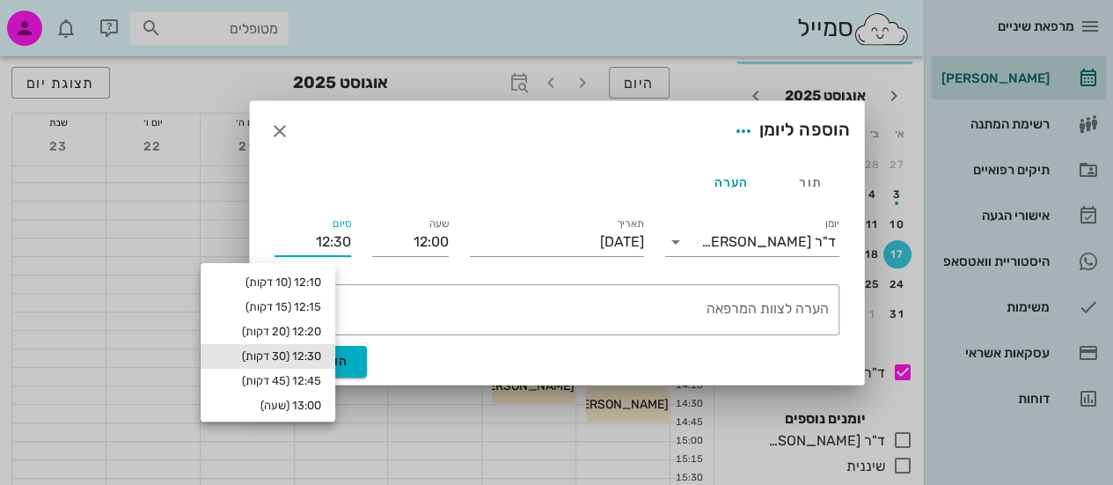
click at [324, 240] on input "12:30" at bounding box center [313, 242] width 77 height 28
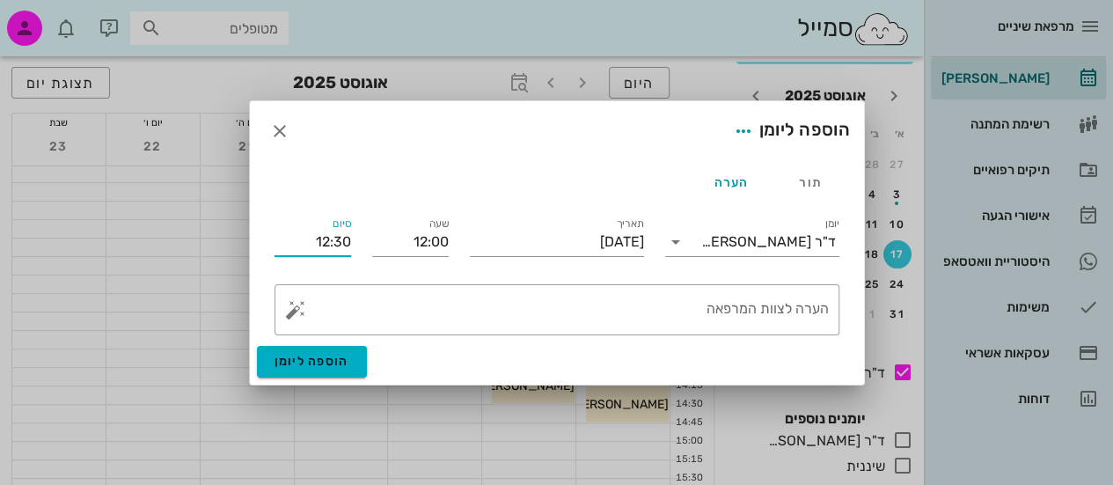
click at [322, 231] on input "12:30" at bounding box center [313, 242] width 77 height 28
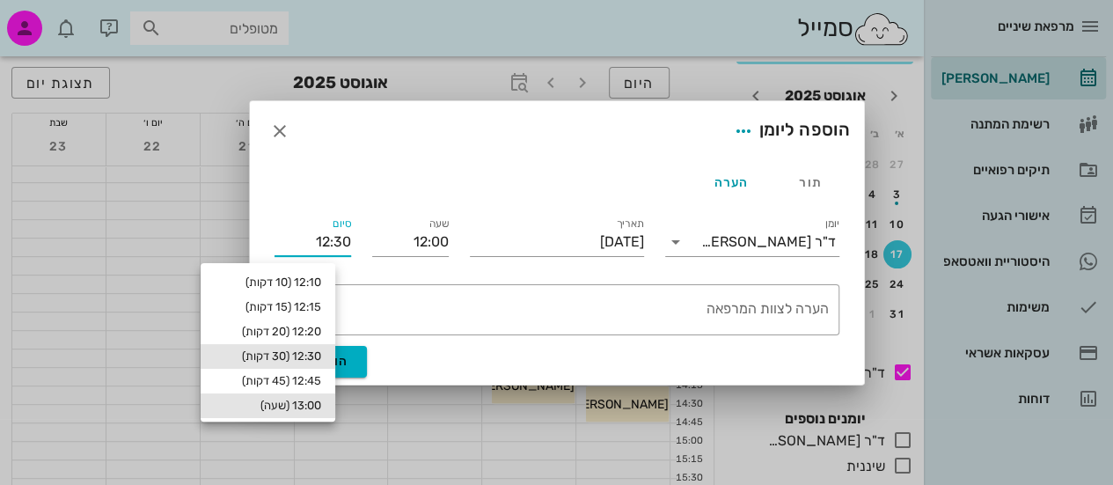
click at [290, 408] on div "13:00 (שעה)" at bounding box center [268, 406] width 107 height 14
type input "13:00"
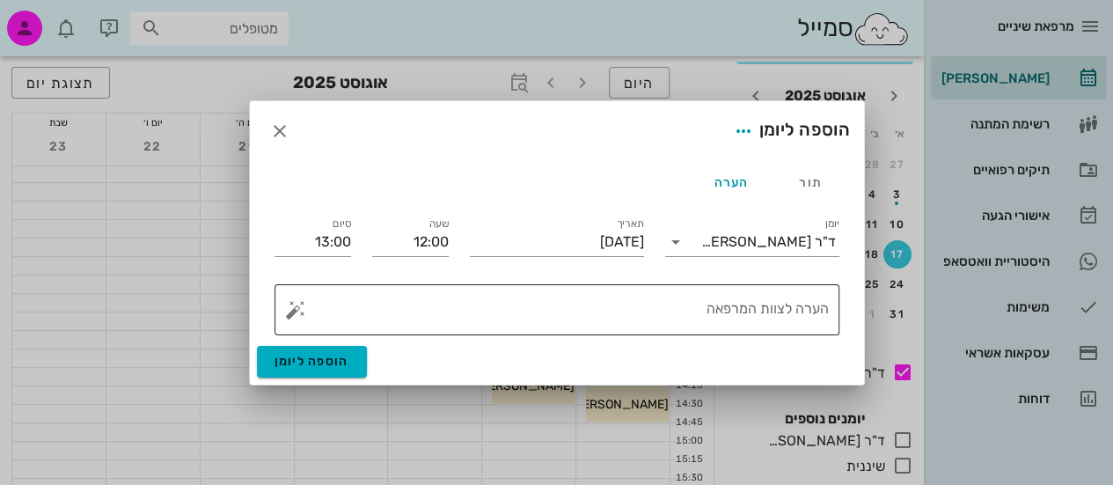
click at [650, 319] on textarea "הערה לצוות המרפאה" at bounding box center [564, 314] width 530 height 42
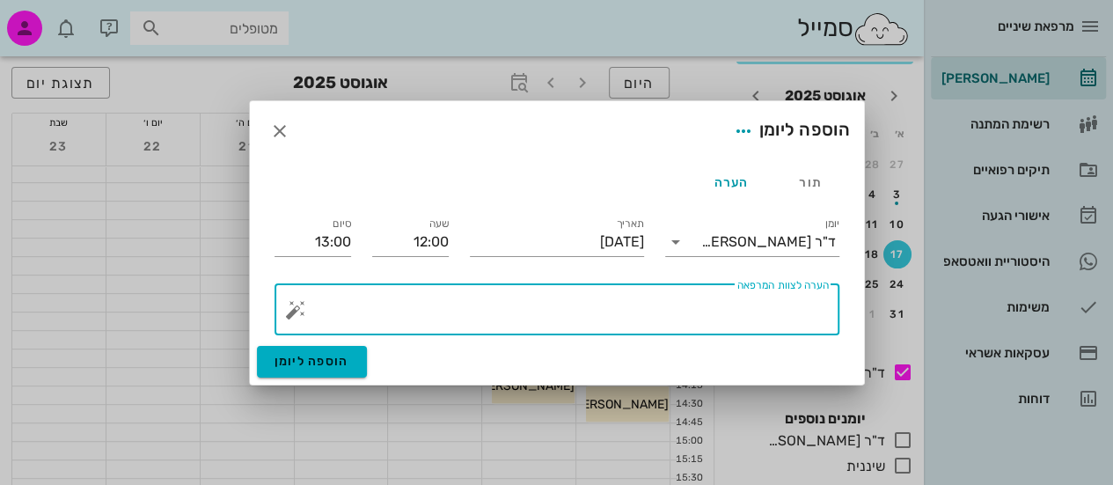
click at [650, 319] on textarea "הערה לצוות המרפאה" at bounding box center [564, 314] width 530 height 42
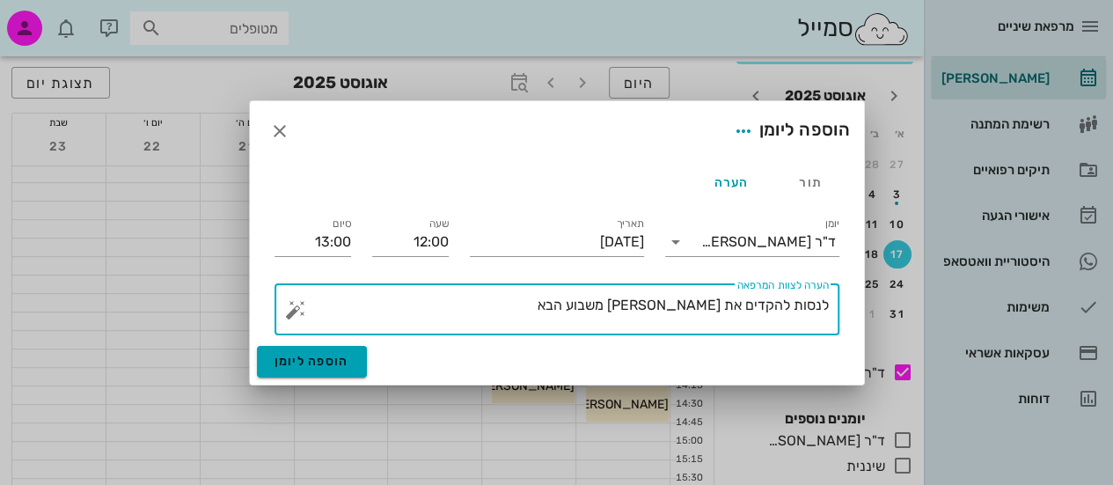
type textarea "לנסות להקדים את [PERSON_NAME] משבוע הבא"
click at [309, 368] on span "הוספה ליומן" at bounding box center [312, 361] width 75 height 15
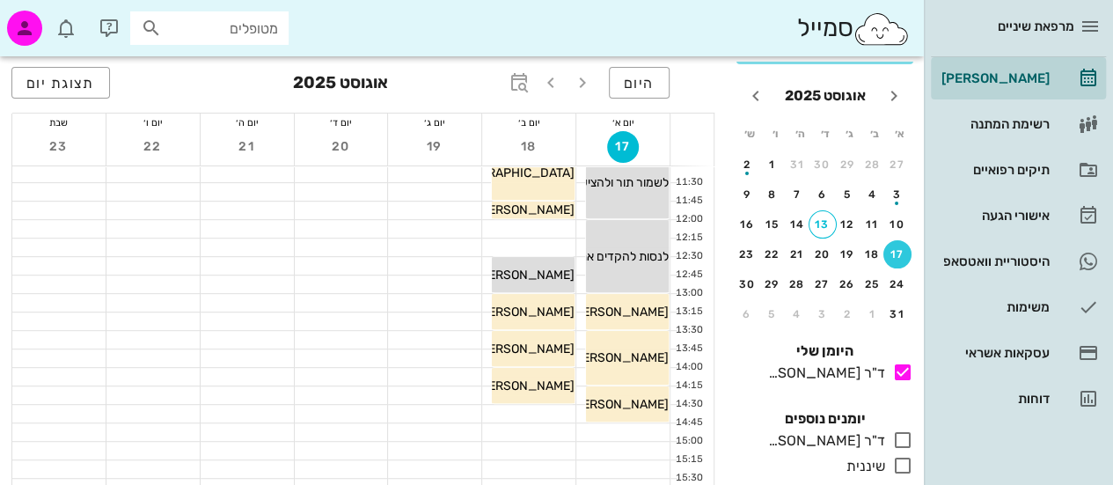
scroll to position [0, 0]
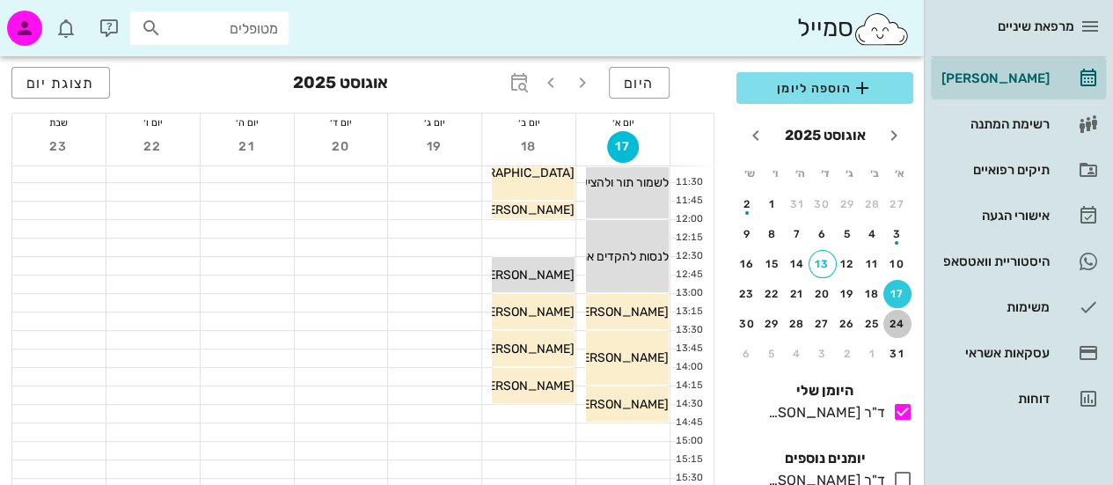
click at [903, 318] on div "24" at bounding box center [898, 324] width 28 height 12
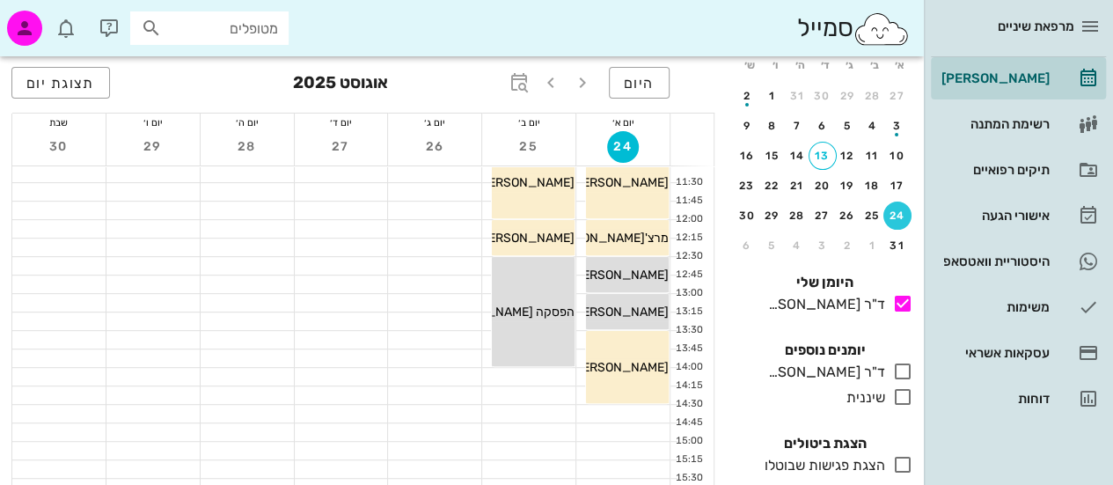
scroll to position [62, 0]
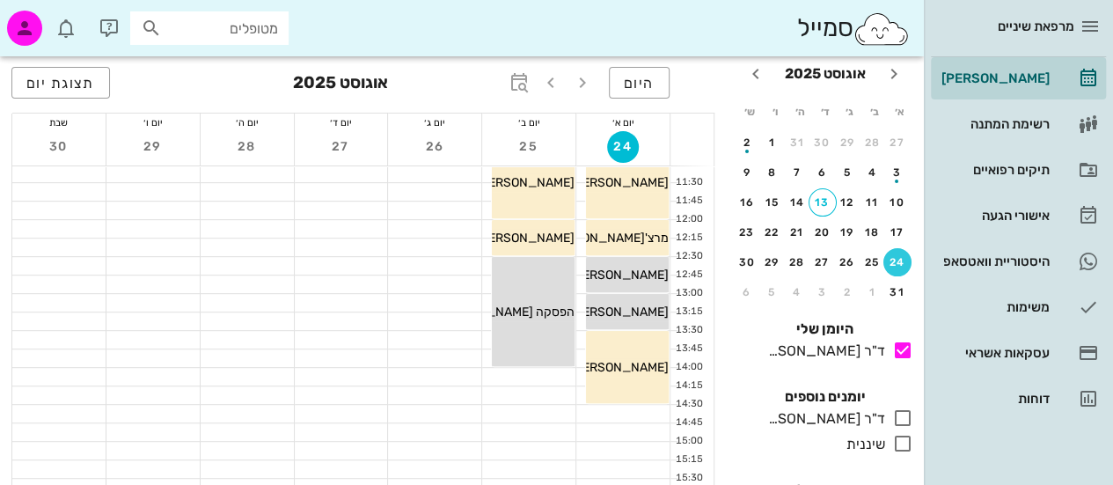
click at [0, 281] on div "היום [DATE] תצוגת יום יום א׳ 24 יום ב׳ 25 יום ג׳ 26 יום ד׳ 27 יום ה׳ 28 יום ו׳ …" at bounding box center [363, 422] width 726 height 1367
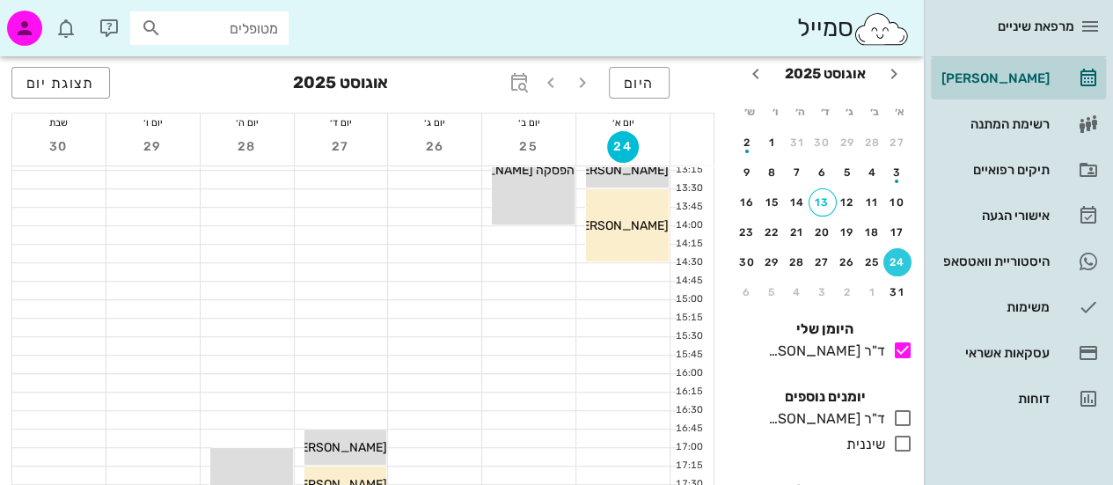
scroll to position [458, 0]
click at [889, 279] on button "31" at bounding box center [898, 292] width 28 height 28
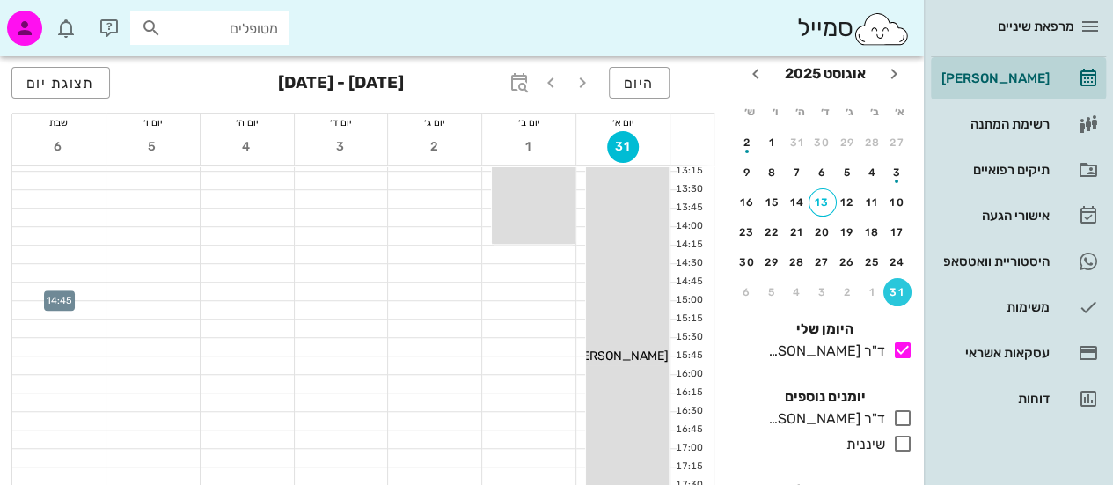
scroll to position [26, 0]
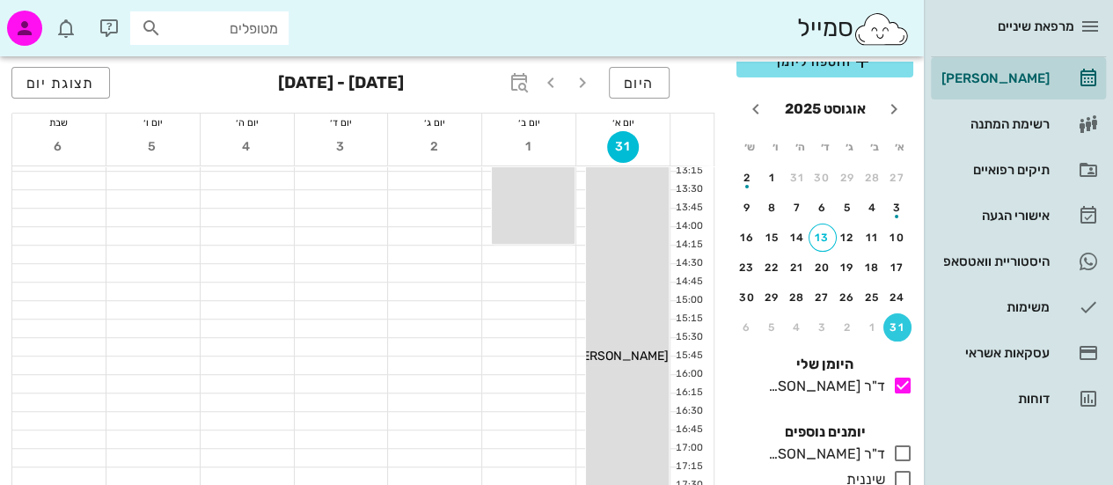
click at [0, 315] on div "היום [DATE] - [DATE] תצוגת יום יום א׳ 31 יום ב׳ 1 יום ג׳ 2 יום ד׳ 3 יום ה׳ 4 יו…" at bounding box center [363, 282] width 726 height 1367
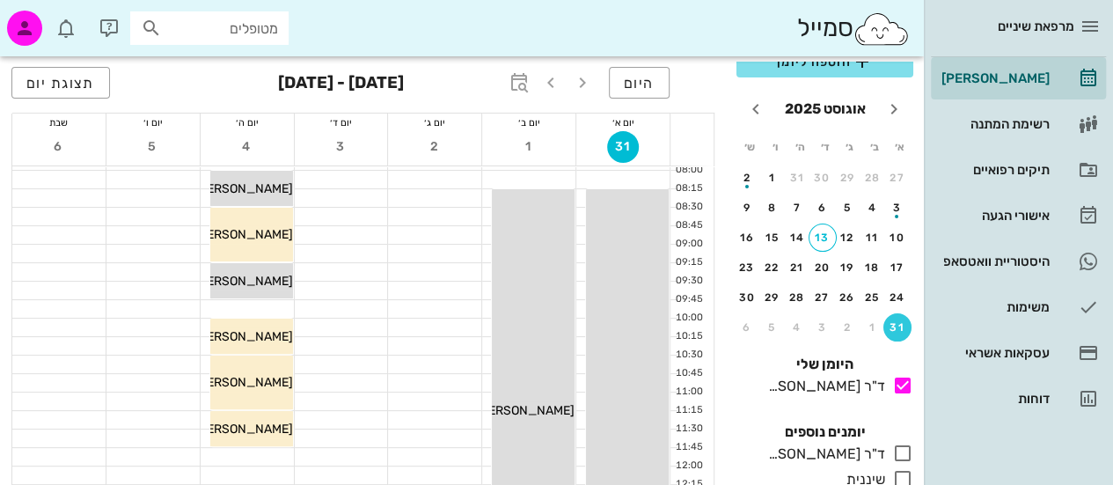
scroll to position [106, 0]
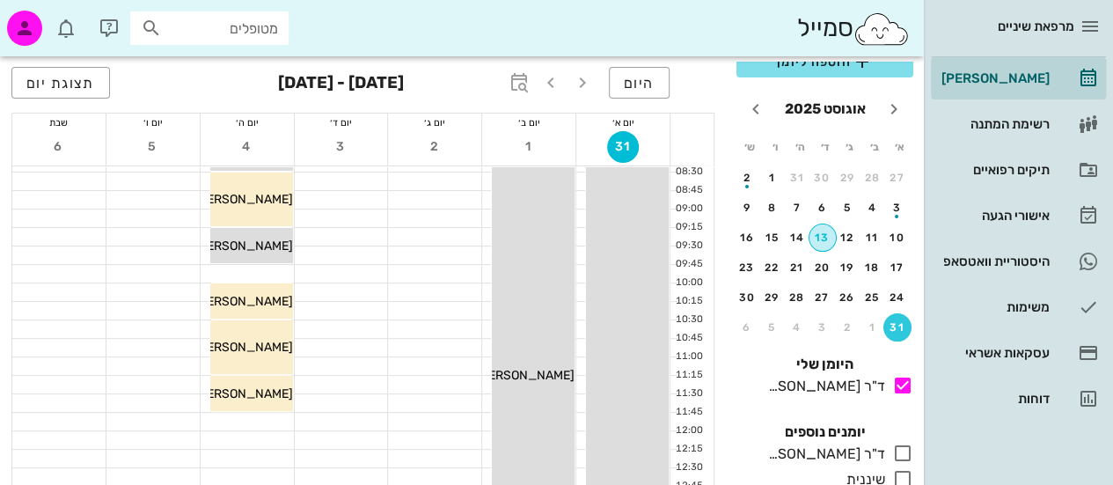
click at [818, 240] on div "13" at bounding box center [823, 237] width 26 height 12
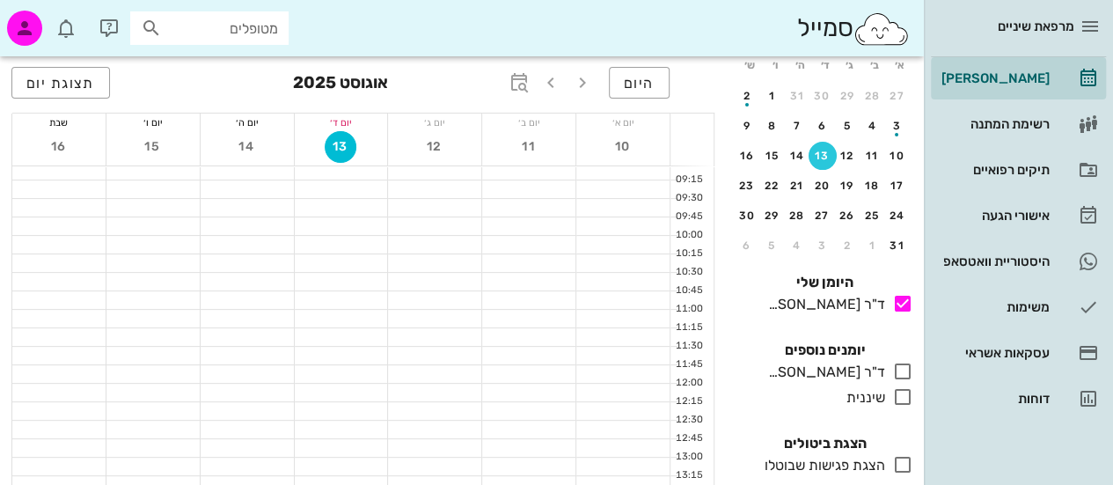
scroll to position [176, 0]
click at [893, 177] on button "17" at bounding box center [898, 186] width 28 height 28
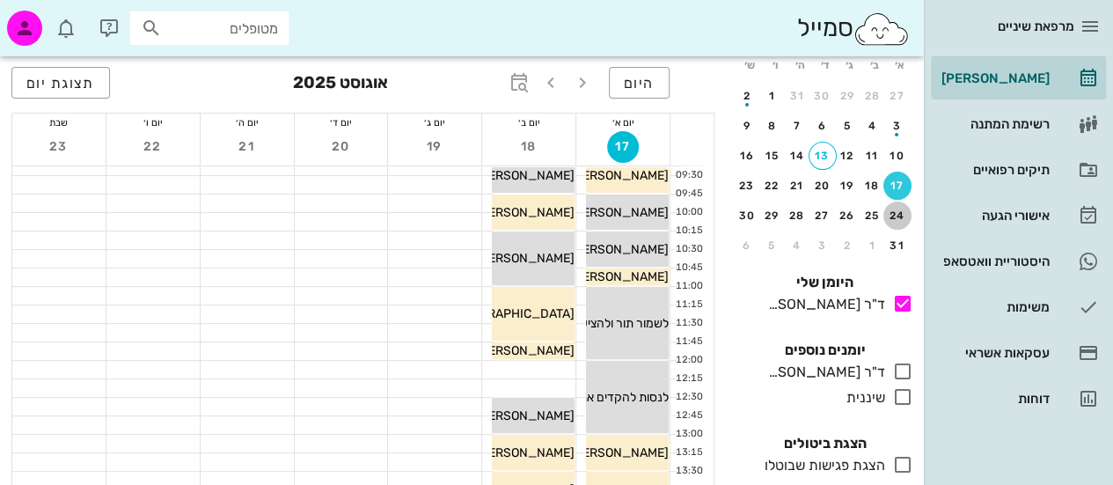
click at [894, 213] on div "24" at bounding box center [898, 215] width 28 height 12
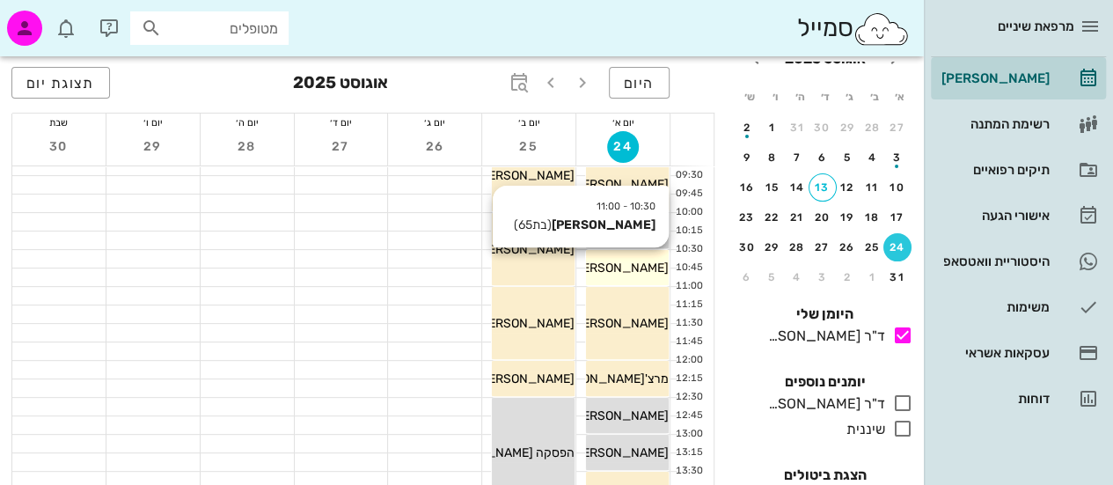
scroll to position [73, 0]
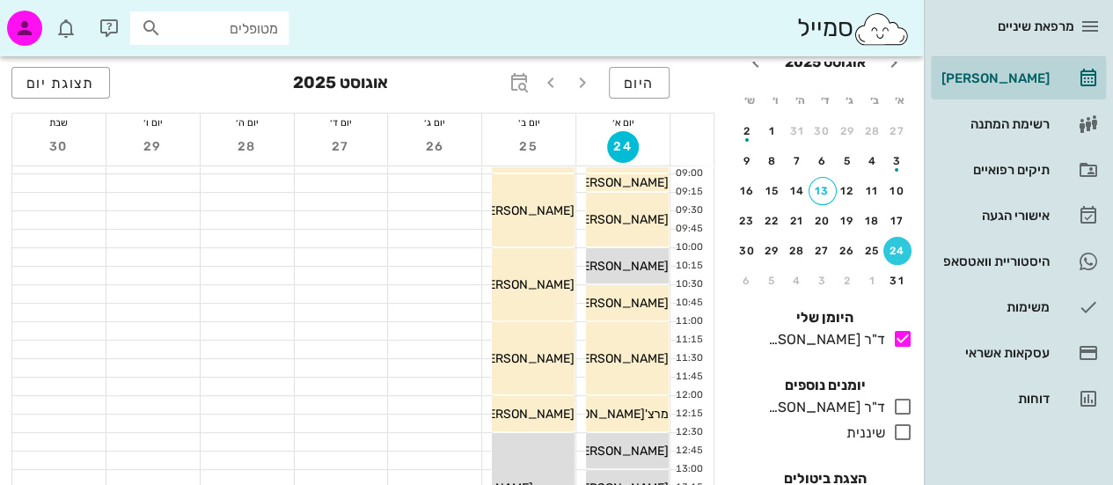
scroll to position [0, 0]
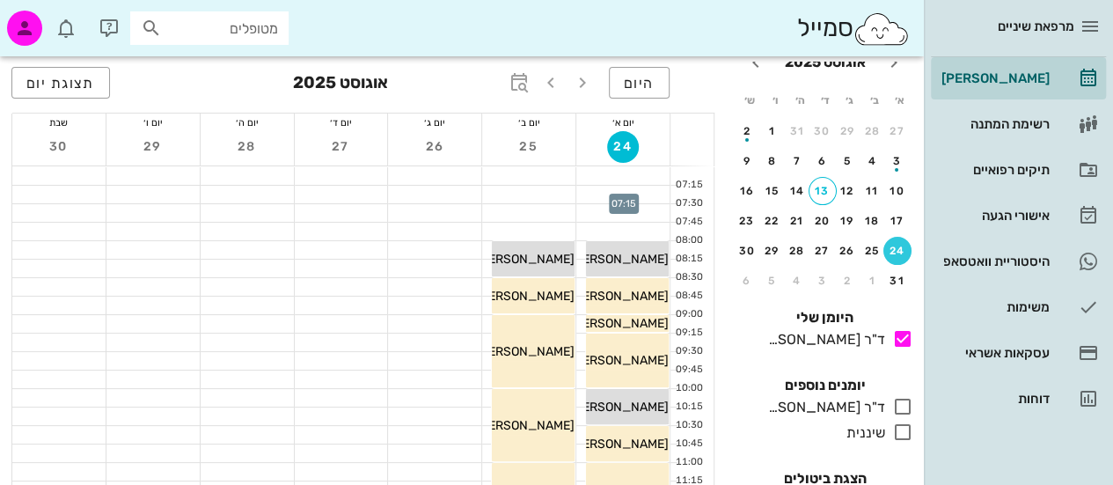
click at [636, 187] on div at bounding box center [623, 195] width 93 height 18
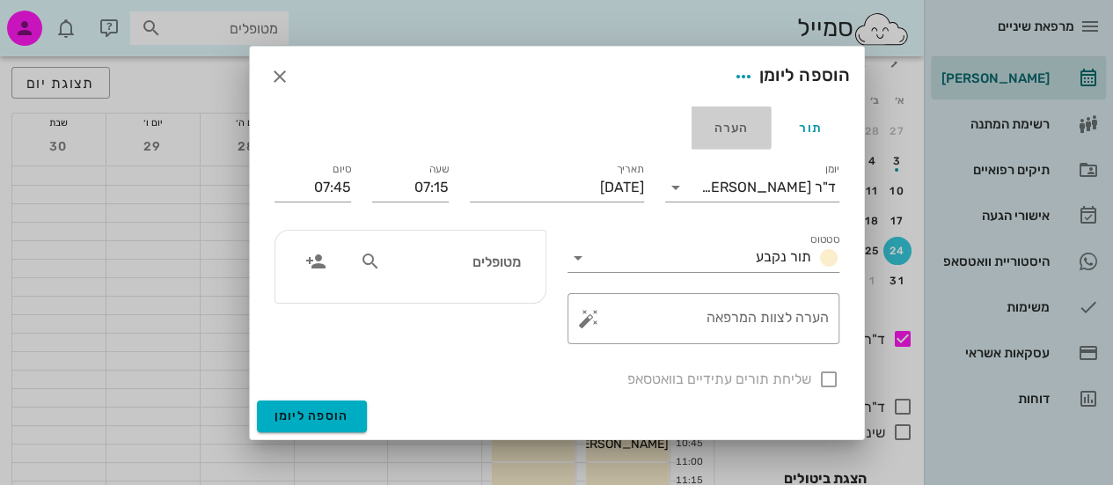
click at [719, 116] on div "הערה" at bounding box center [731, 128] width 79 height 42
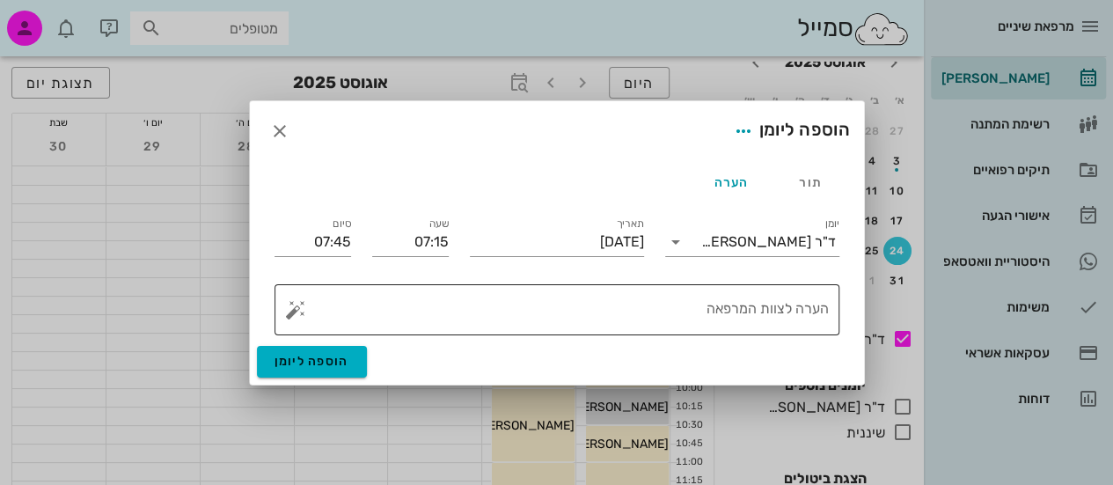
click at [694, 324] on textarea "הערה לצוות המרפאה" at bounding box center [564, 314] width 530 height 42
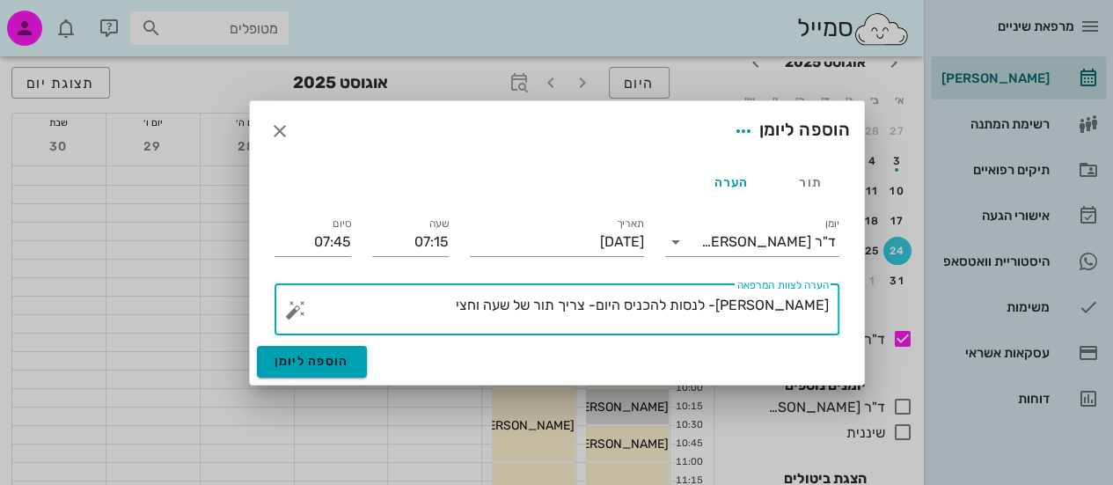
type textarea "[PERSON_NAME]- לנסות להכניס היום- צריך תור של שעה וחצי"
click at [298, 355] on span "הוספה ליומן" at bounding box center [312, 361] width 75 height 15
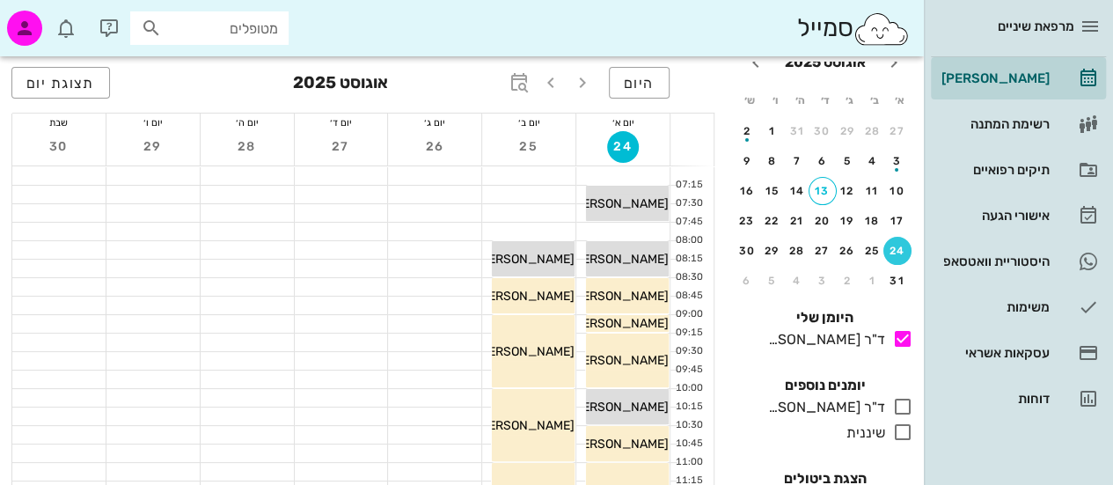
click at [812, 183] on td "14" at bounding box center [800, 191] width 23 height 28
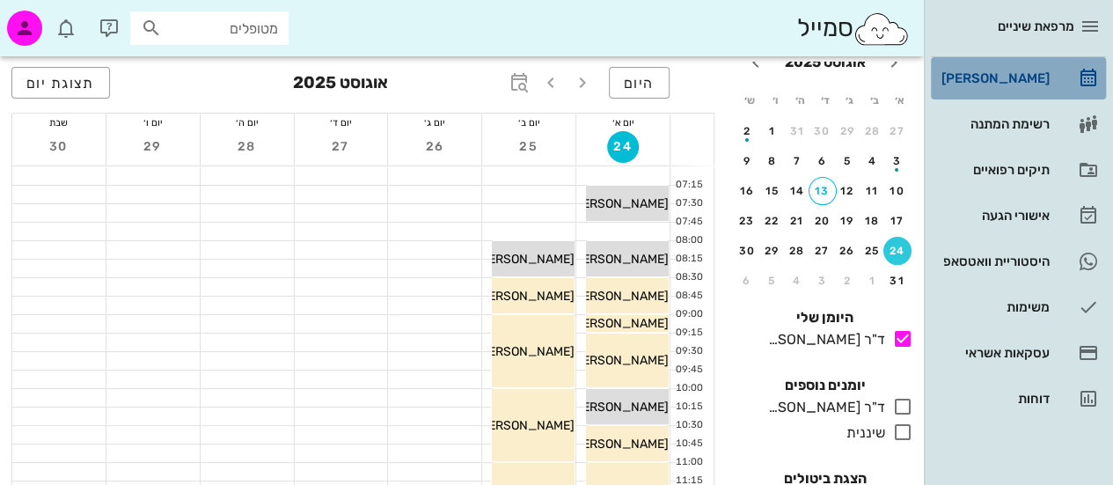
click at [995, 94] on link "[PERSON_NAME]" at bounding box center [1018, 78] width 175 height 42
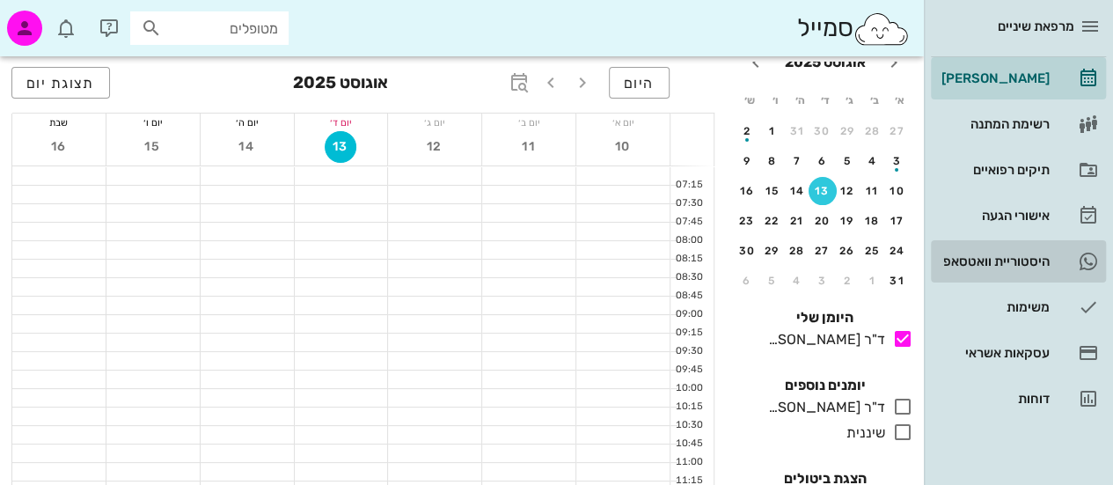
click at [998, 261] on div "היסטוריית וואטסאפ" at bounding box center [994, 261] width 112 height 14
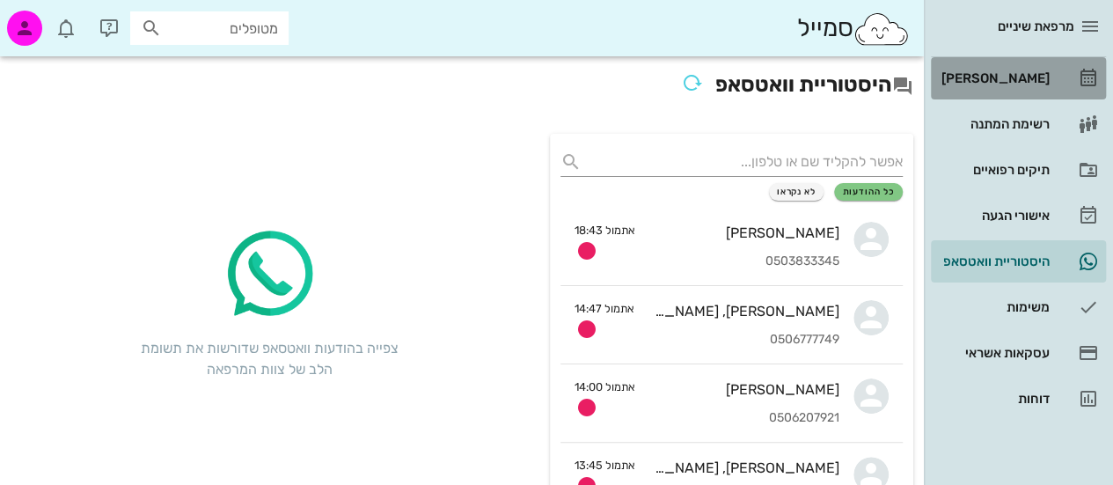
click at [1009, 75] on div "[PERSON_NAME]" at bounding box center [994, 78] width 112 height 14
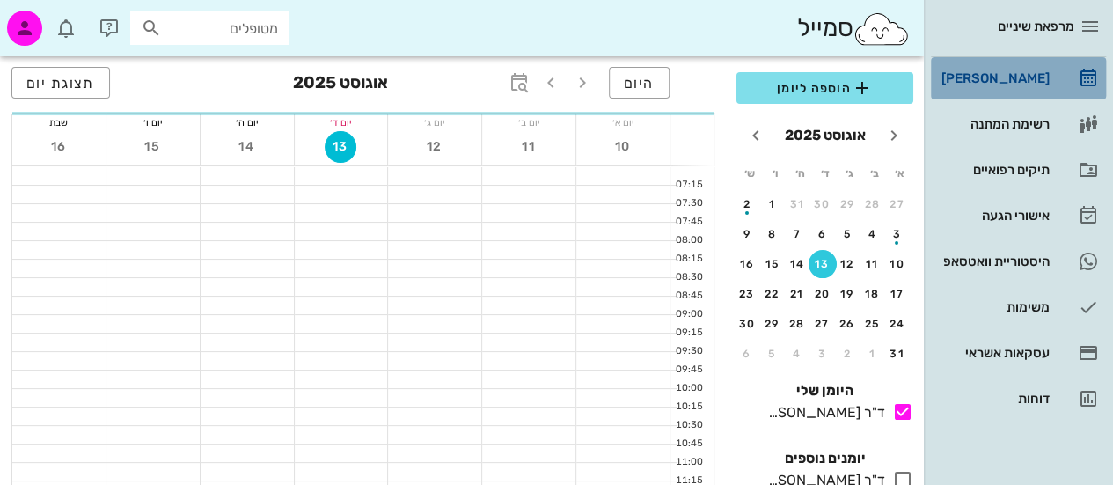
click at [1009, 75] on div "[PERSON_NAME]" at bounding box center [994, 78] width 112 height 14
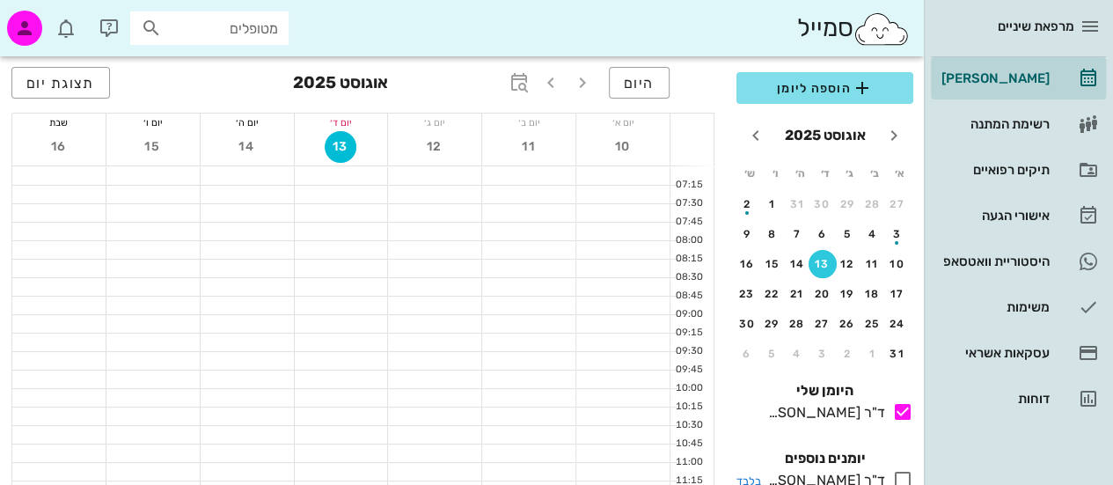
click at [901, 478] on icon at bounding box center [903, 479] width 21 height 21
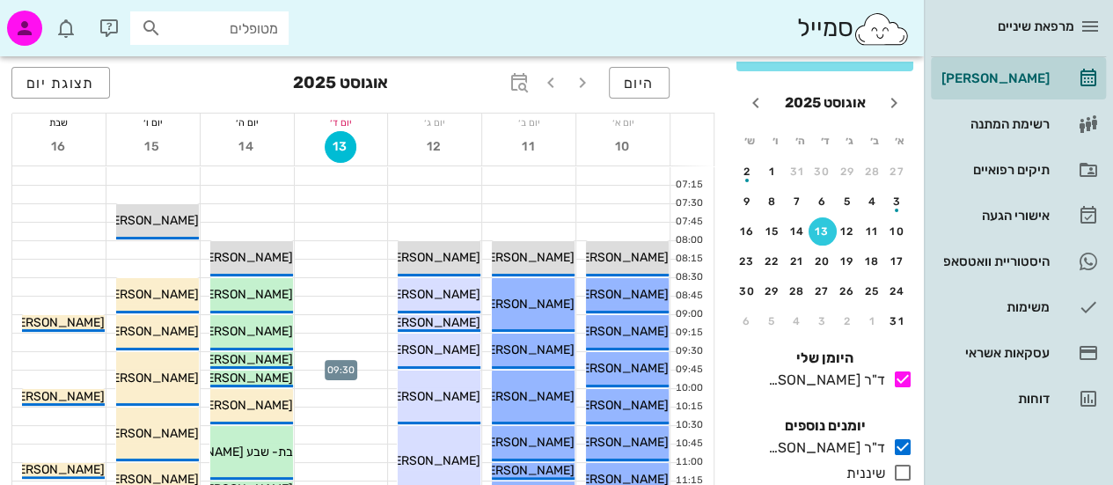
scroll to position [35, 0]
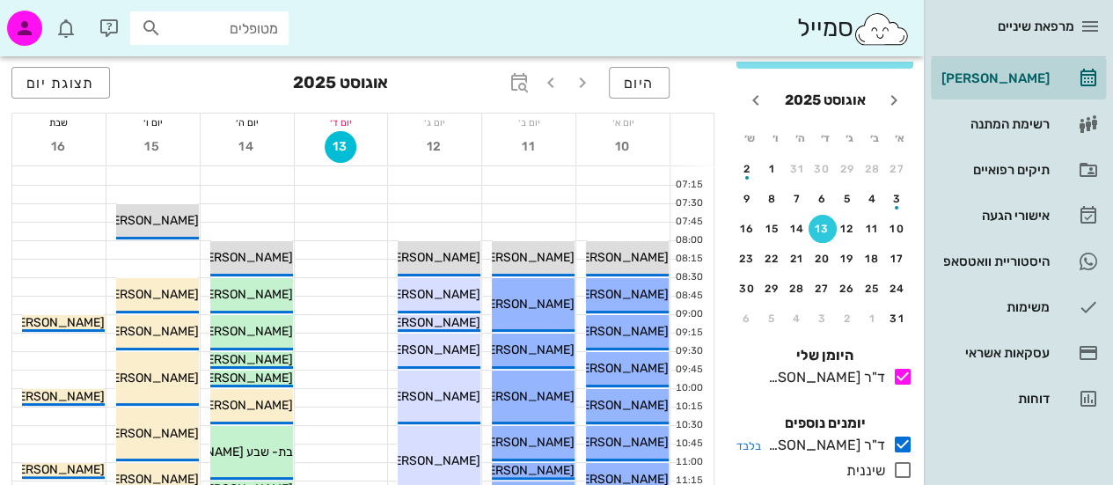
click at [901, 446] on icon at bounding box center [903, 444] width 21 height 21
